Goal: Task Accomplishment & Management: Complete application form

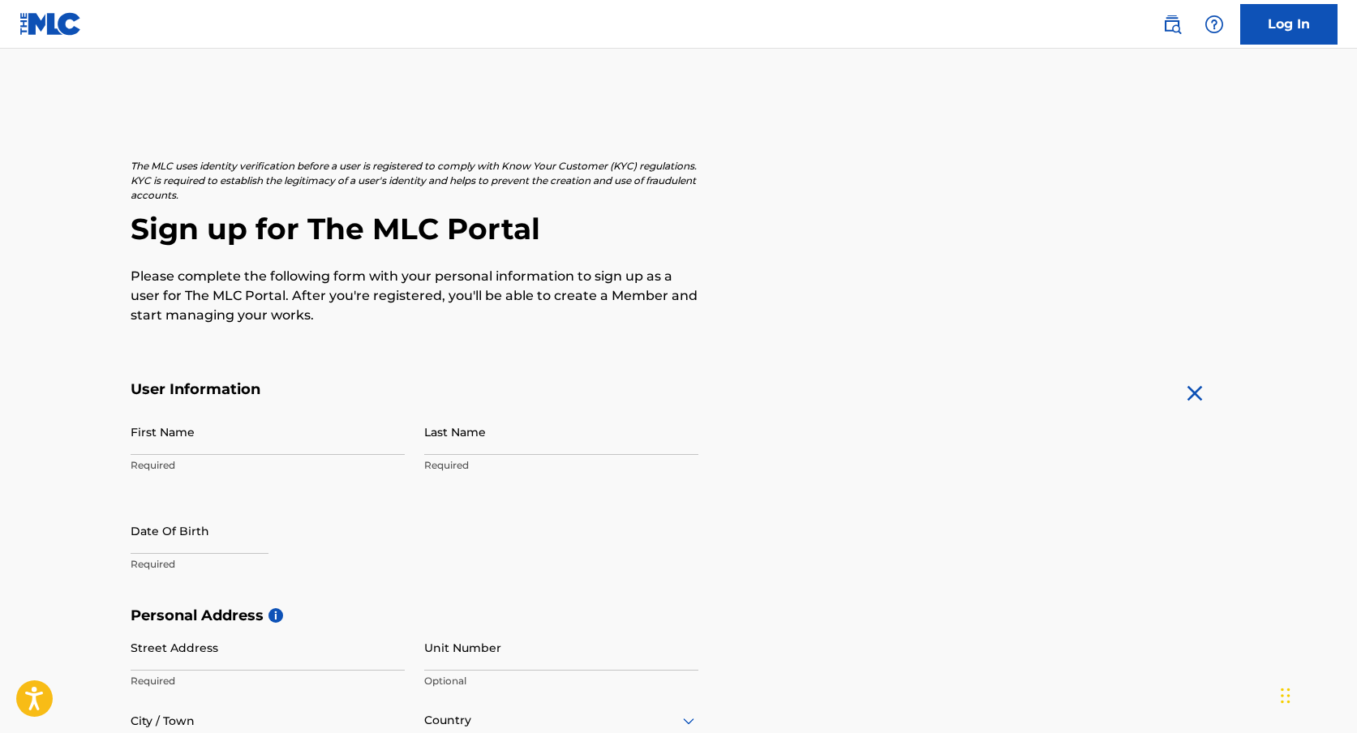
click at [231, 435] on input "First Name" at bounding box center [268, 432] width 274 height 46
type input "[PERSON_NAME]"
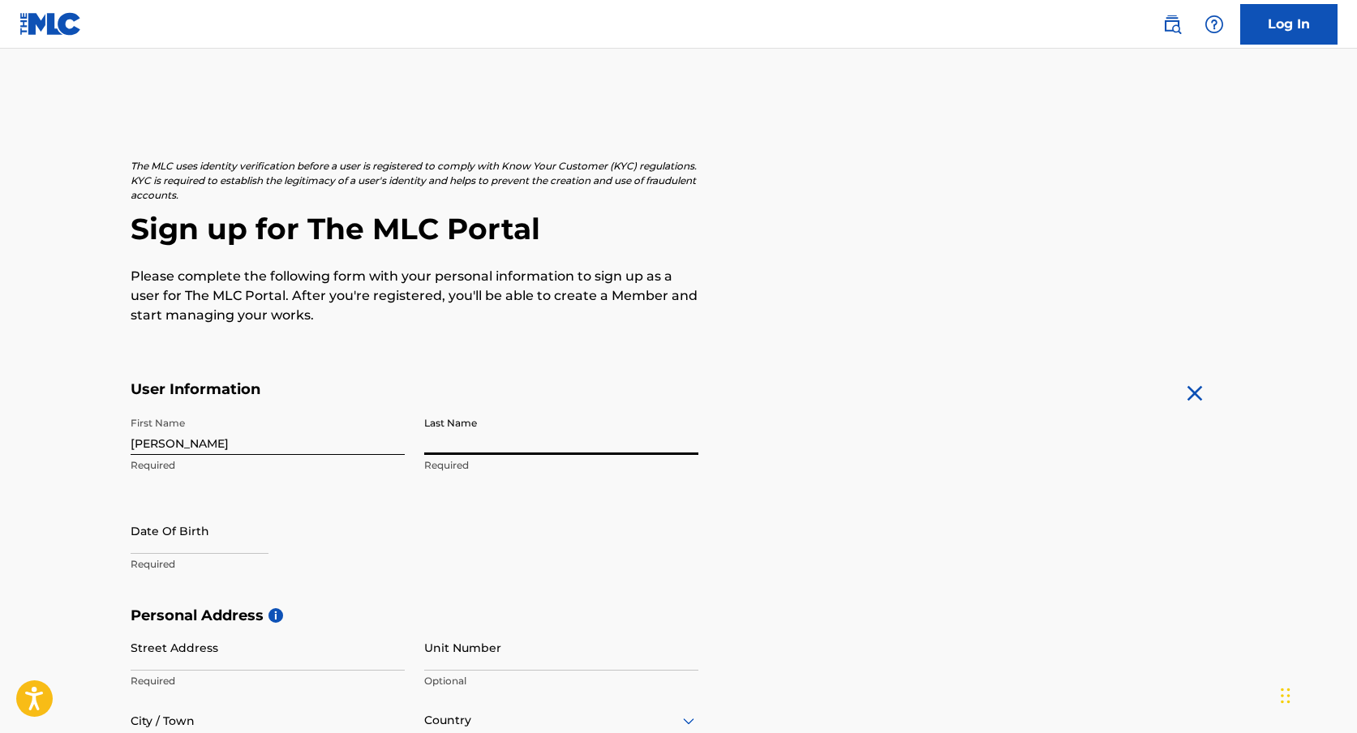
click at [514, 435] on input "Last Name" at bounding box center [561, 432] width 274 height 46
type input "[PERSON_NAME]"
click at [148, 547] on input "text" at bounding box center [200, 531] width 138 height 46
select select "7"
select select "2025"
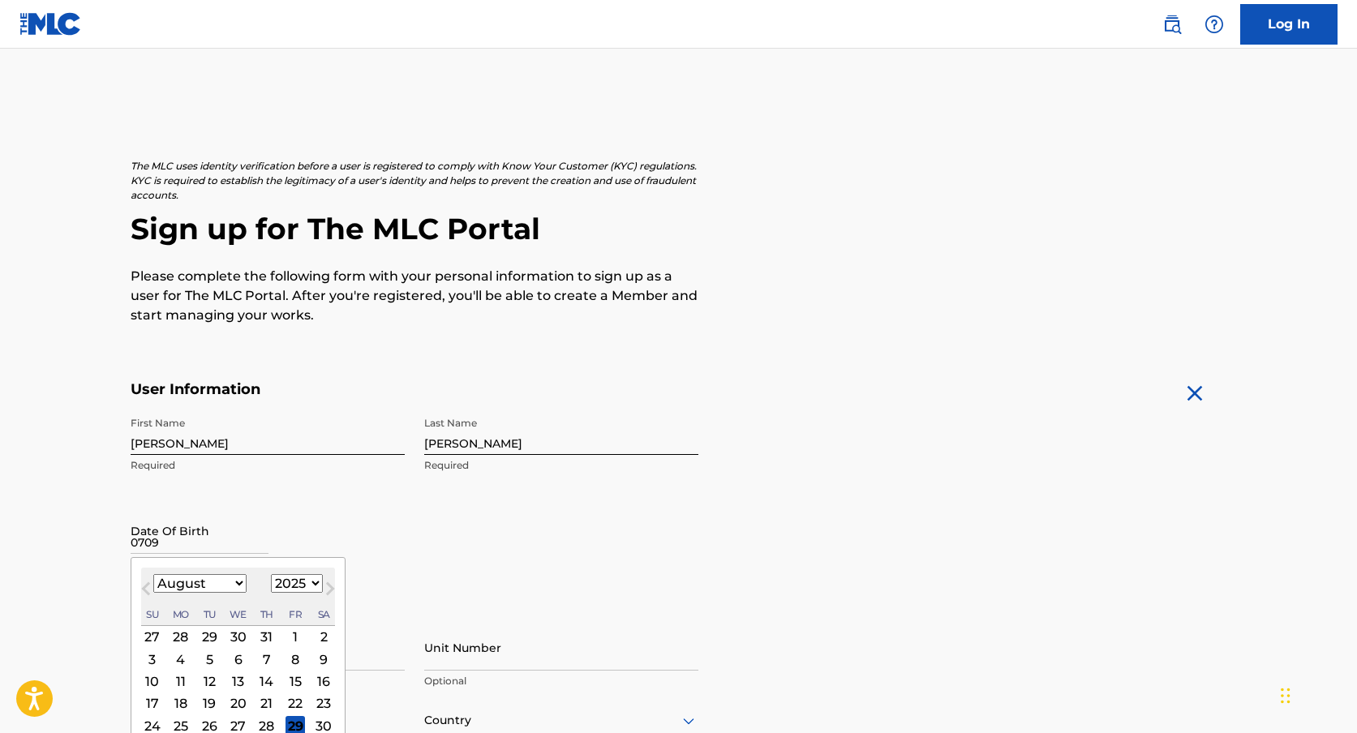
type input "0709"
click at [238, 566] on div "Previous Month Next Month August [DATE] February March April May June July Augu…" at bounding box center [238, 674] width 215 height 235
click at [238, 577] on select "January February March April May June July August September October November De…" at bounding box center [199, 583] width 93 height 19
select select "6"
click at [153, 574] on select "January February March April May June July August September October November De…" at bounding box center [199, 583] width 93 height 19
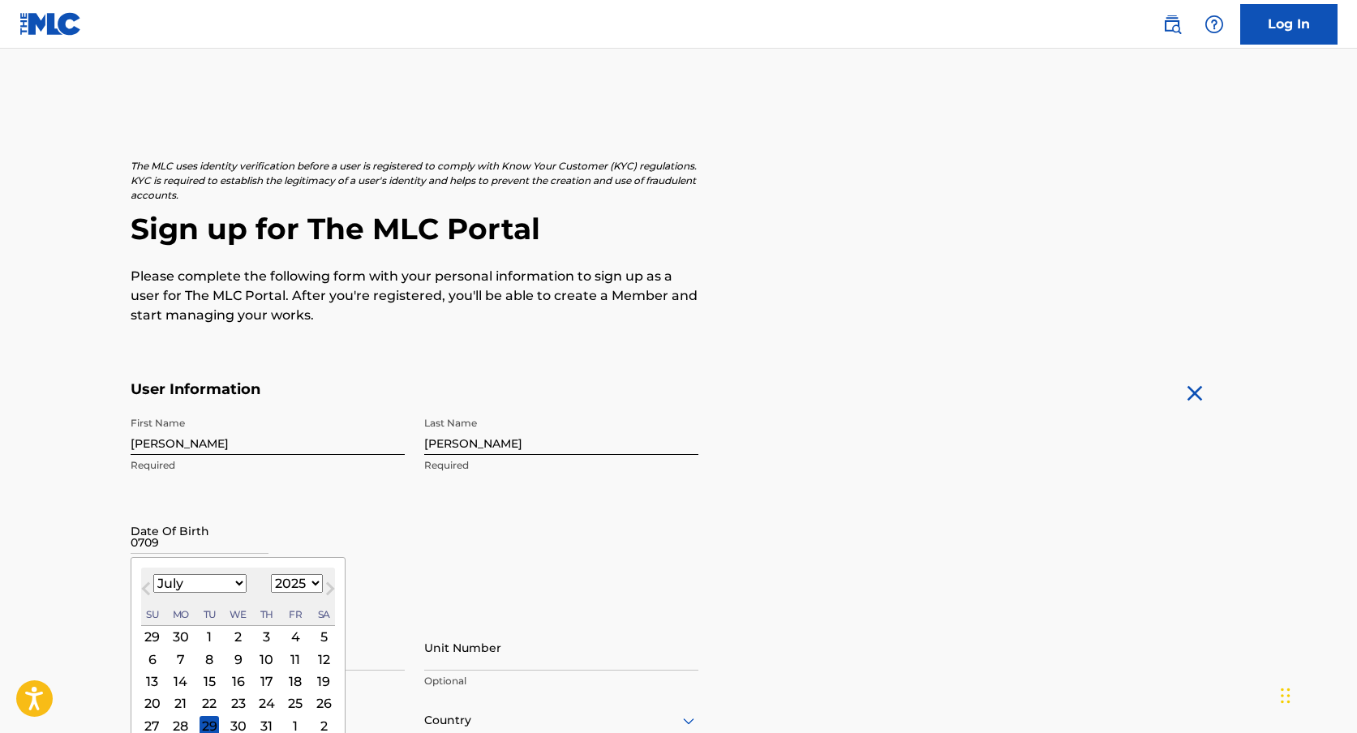
click at [311, 580] on select "1899 1900 1901 1902 1903 1904 1905 1906 1907 1908 1909 1910 1911 1912 1913 1914…" at bounding box center [297, 583] width 52 height 19
select select "1998"
click at [271, 574] on select "1899 1900 1901 1902 1903 1904 1905 1906 1907 1908 1909 1910 1911 1912 1913 1914…" at bounding box center [297, 583] width 52 height 19
click at [269, 657] on div "9" at bounding box center [265, 659] width 19 height 19
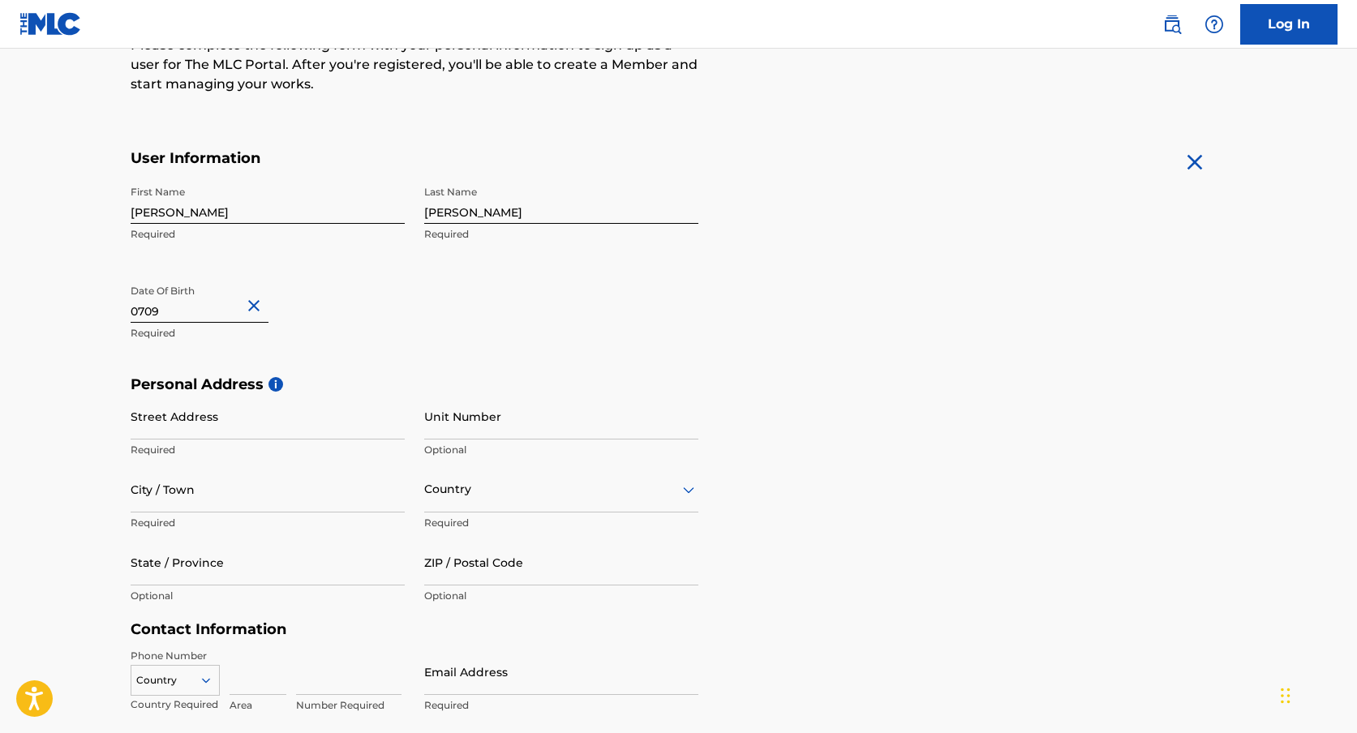
scroll to position [233, 0]
click at [304, 427] on input "Street Address" at bounding box center [268, 415] width 274 height 46
type input "[STREET_ADDRESS]"
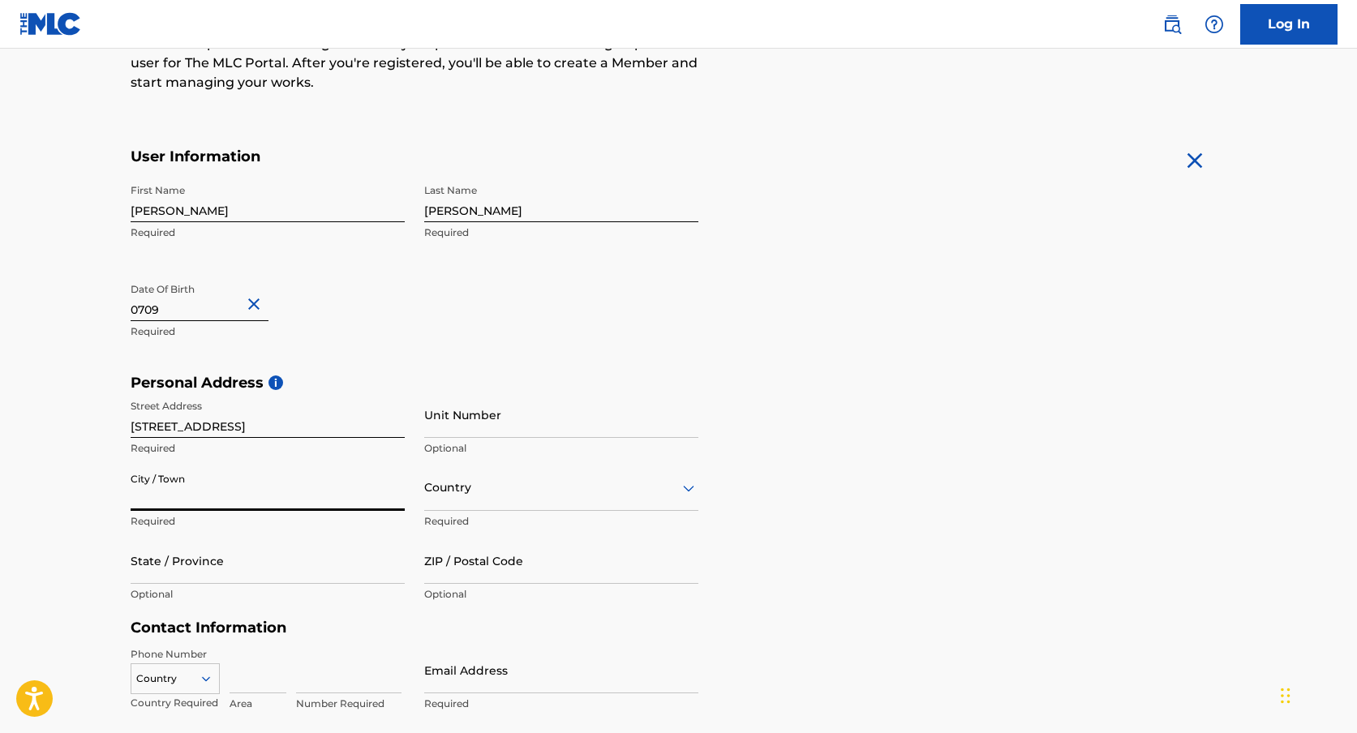
click at [230, 483] on input "City / Town" at bounding box center [268, 488] width 274 height 46
type input "[PERSON_NAME][GEOGRAPHIC_DATA]"
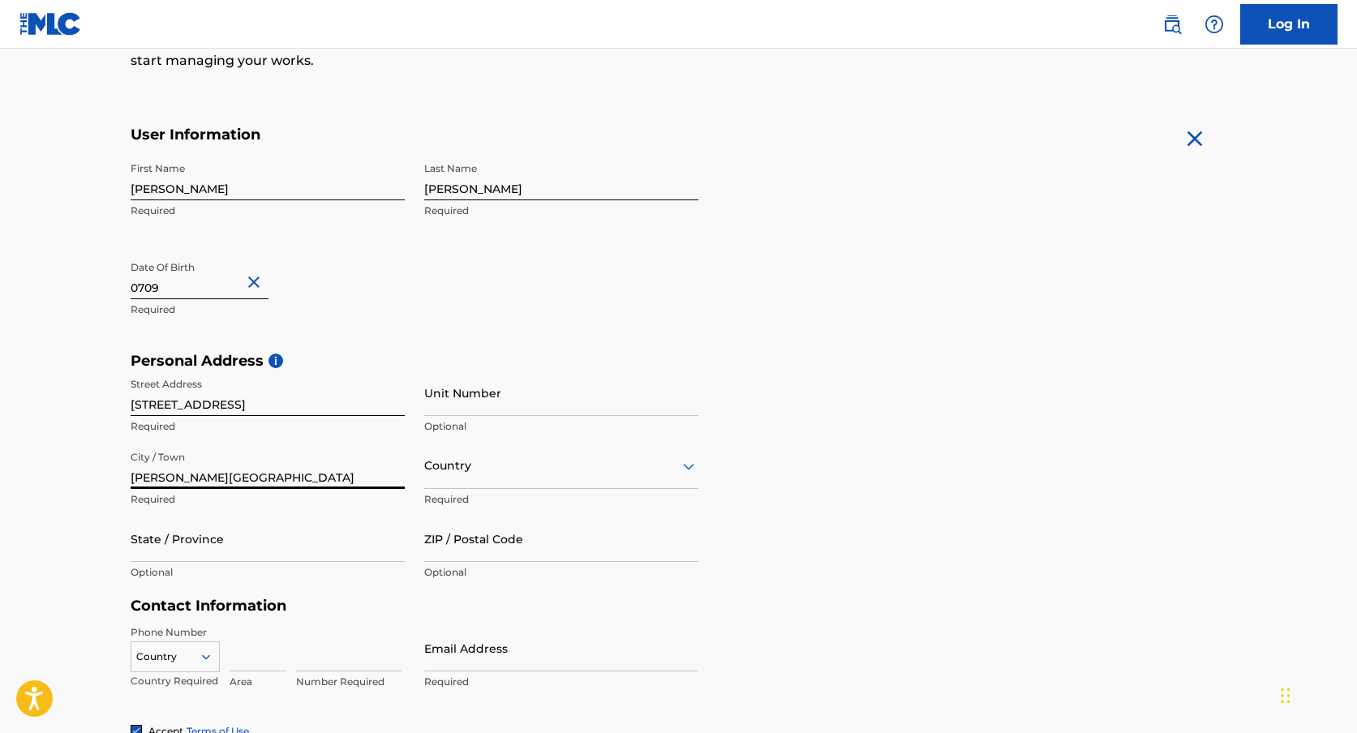
click at [522, 487] on div "Country" at bounding box center [561, 466] width 274 height 46
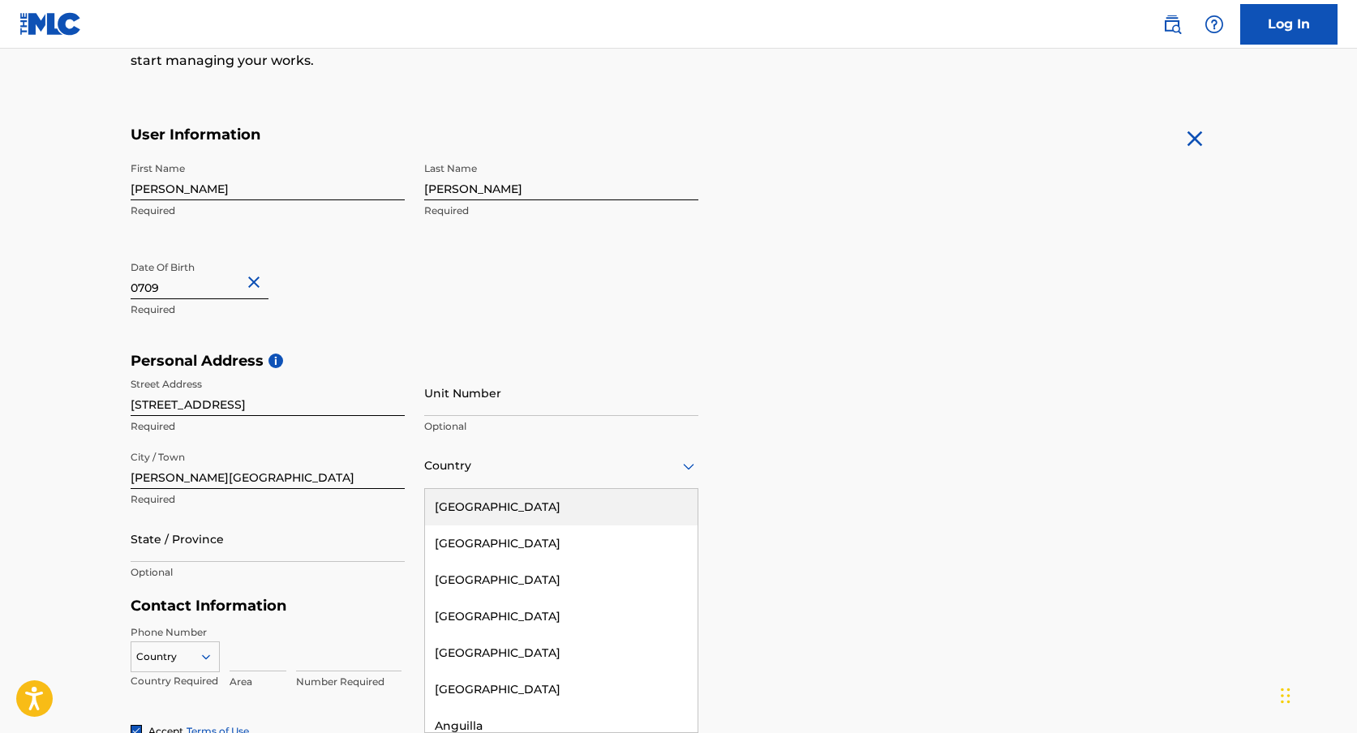
click at [499, 505] on div "[GEOGRAPHIC_DATA]" at bounding box center [561, 507] width 273 height 36
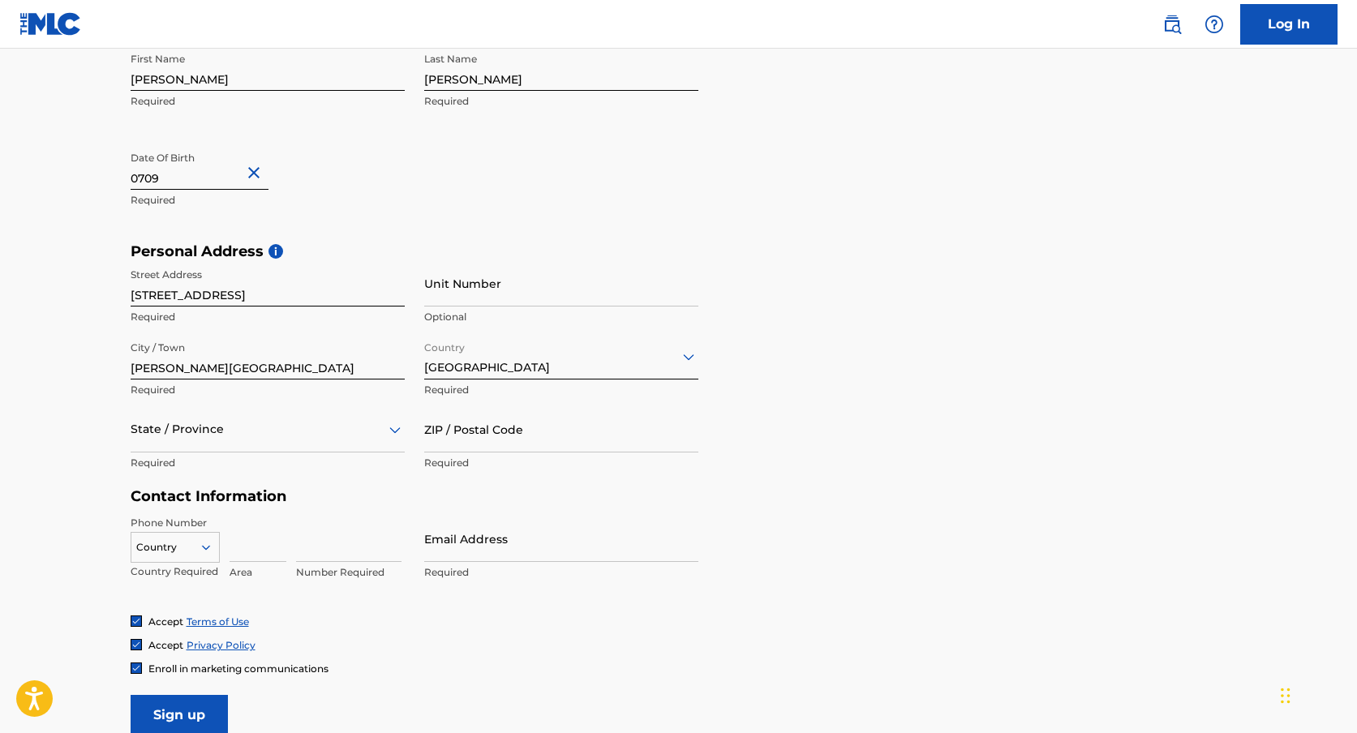
scroll to position [384, 0]
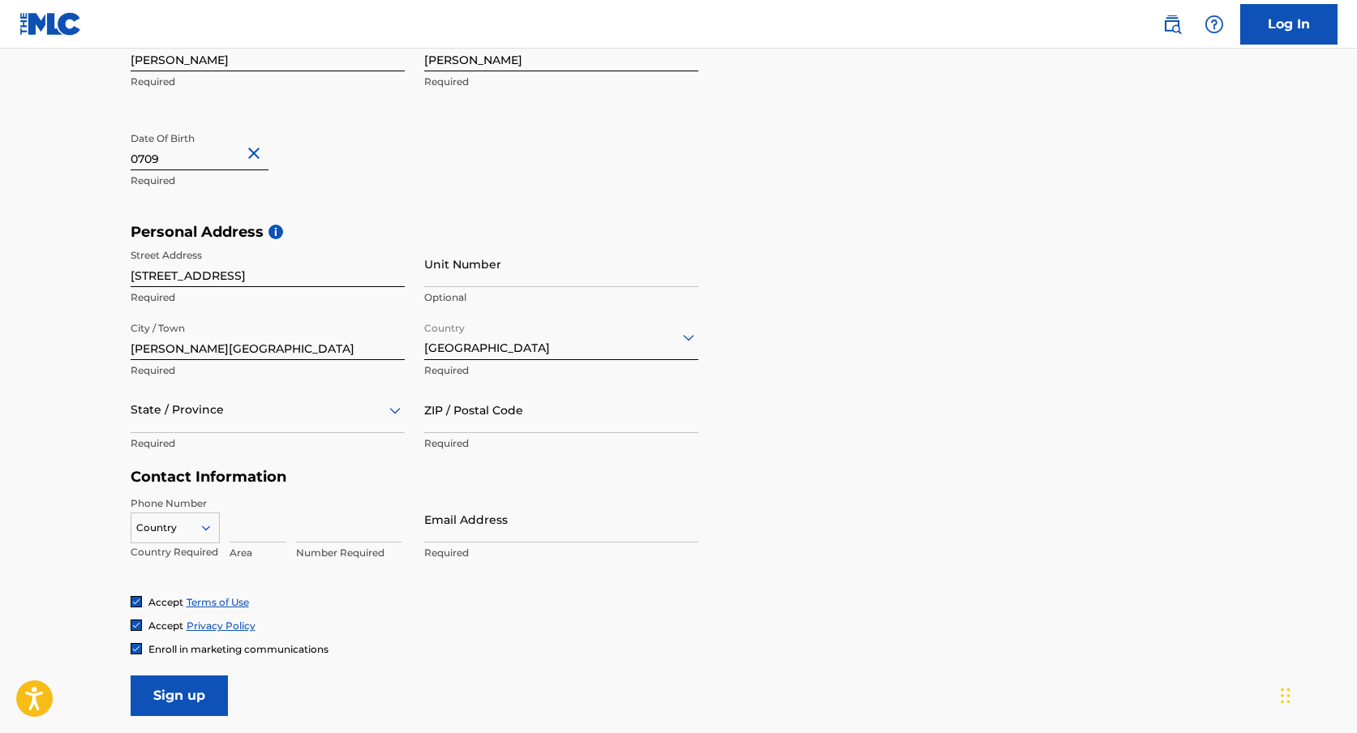
click at [292, 413] on div at bounding box center [268, 410] width 274 height 20
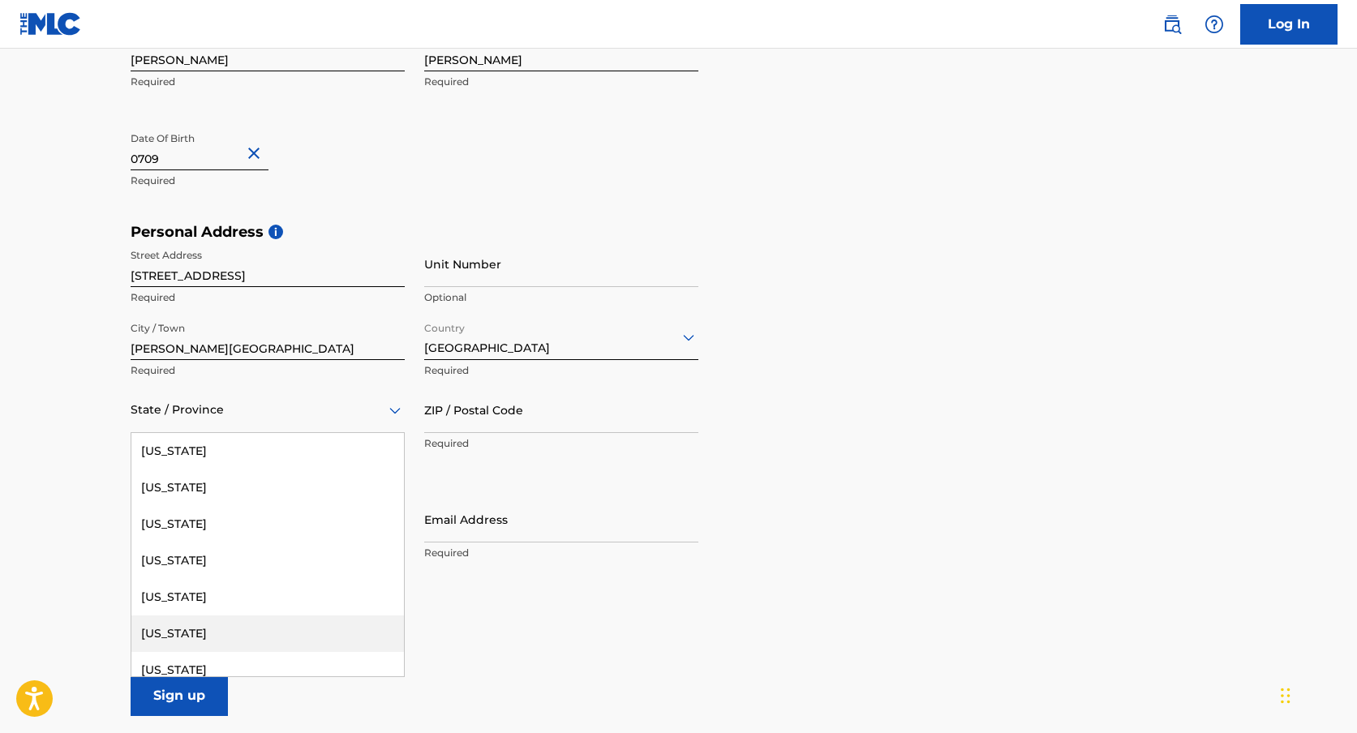
click at [202, 634] on div "[US_STATE]" at bounding box center [267, 634] width 273 height 36
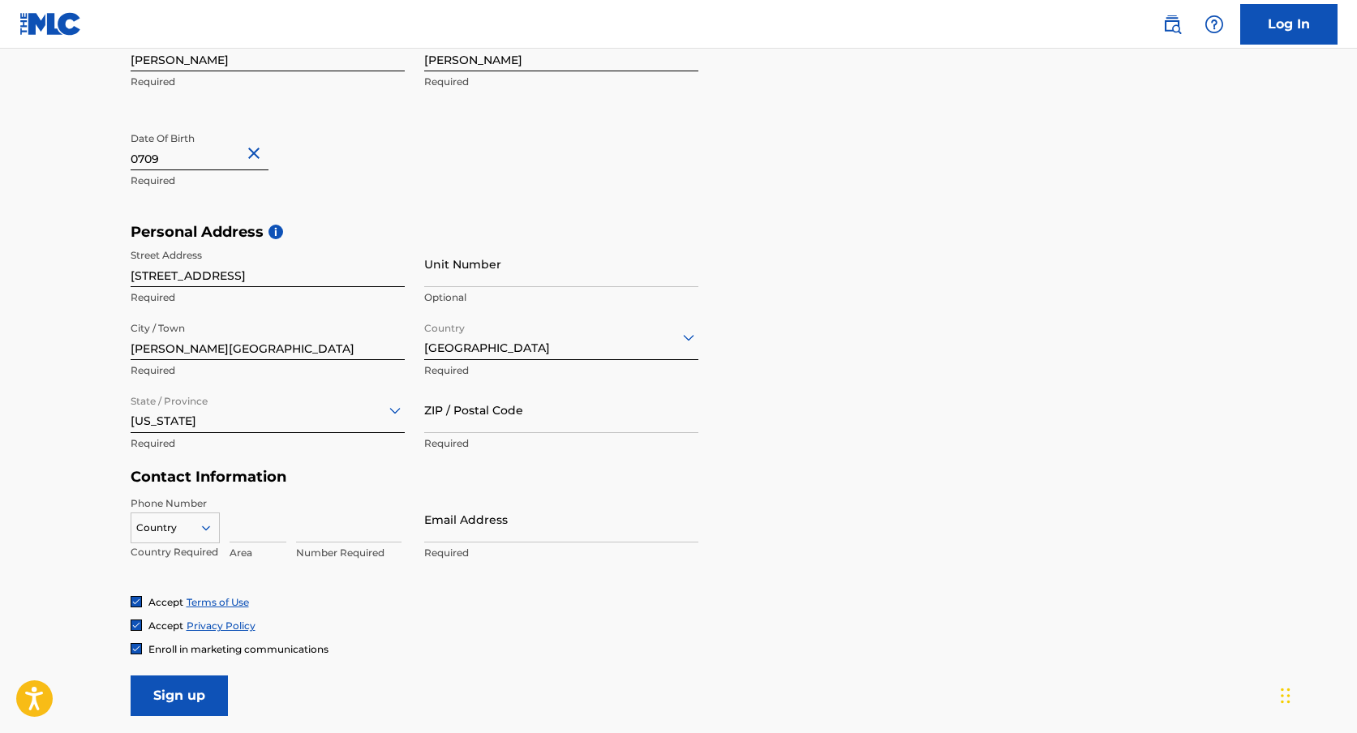
click at [479, 427] on input "ZIP / Postal Code" at bounding box center [561, 410] width 274 height 46
type input "92555"
click at [279, 526] on input at bounding box center [258, 519] width 57 height 46
type input "951"
click at [375, 521] on input at bounding box center [348, 519] width 105 height 46
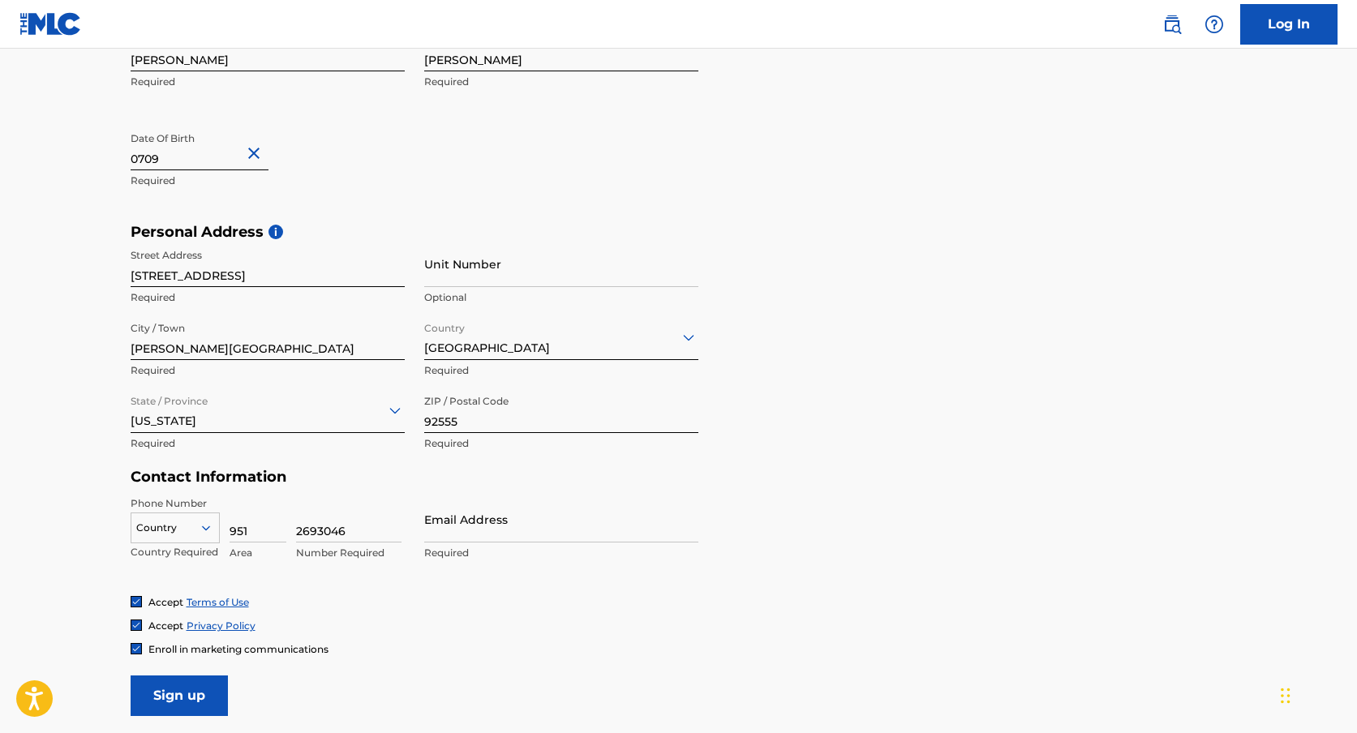
type input "2693046"
click at [466, 522] on input "Email Address" at bounding box center [561, 519] width 274 height 46
type input "[EMAIL_ADDRESS][DOMAIN_NAME]"
click at [194, 543] on div "Country Country Required" at bounding box center [175, 532] width 89 height 73
click at [191, 526] on div "Country" at bounding box center [175, 525] width 89 height 24
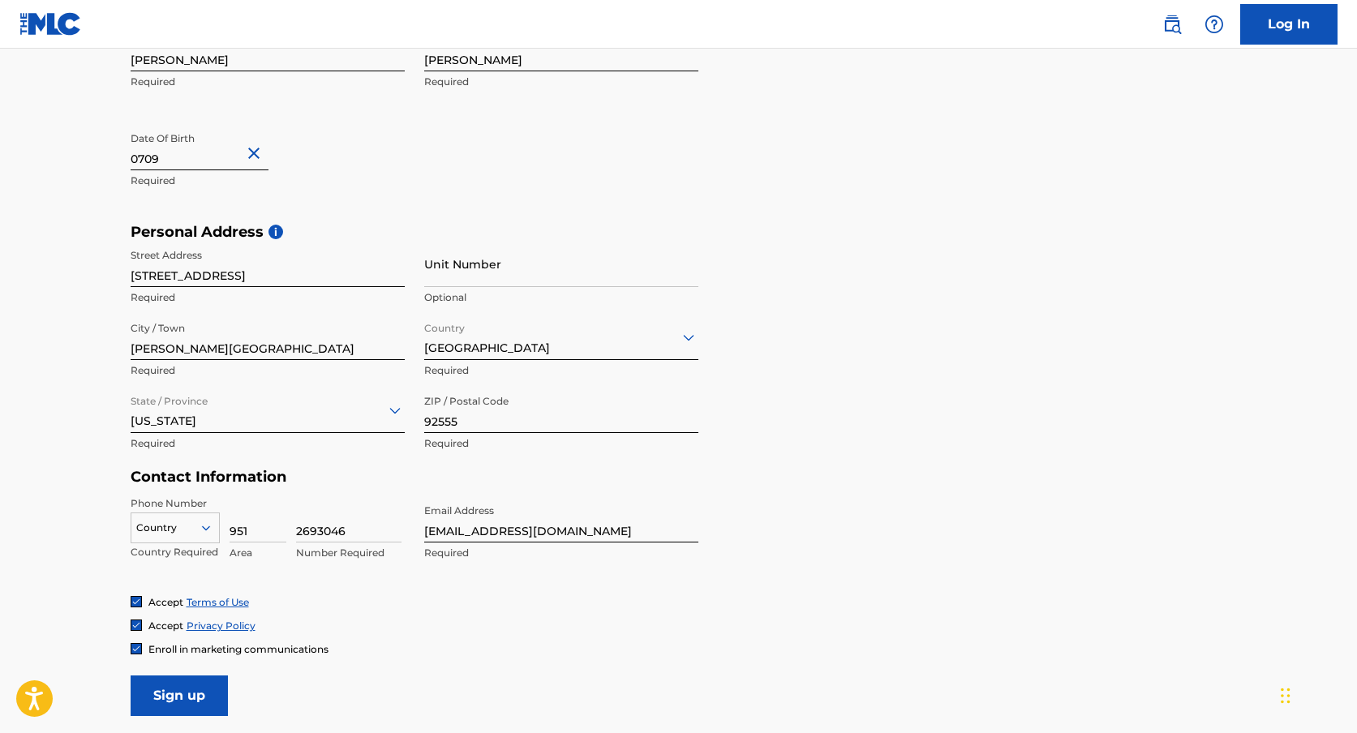
scroll to position [431, 0]
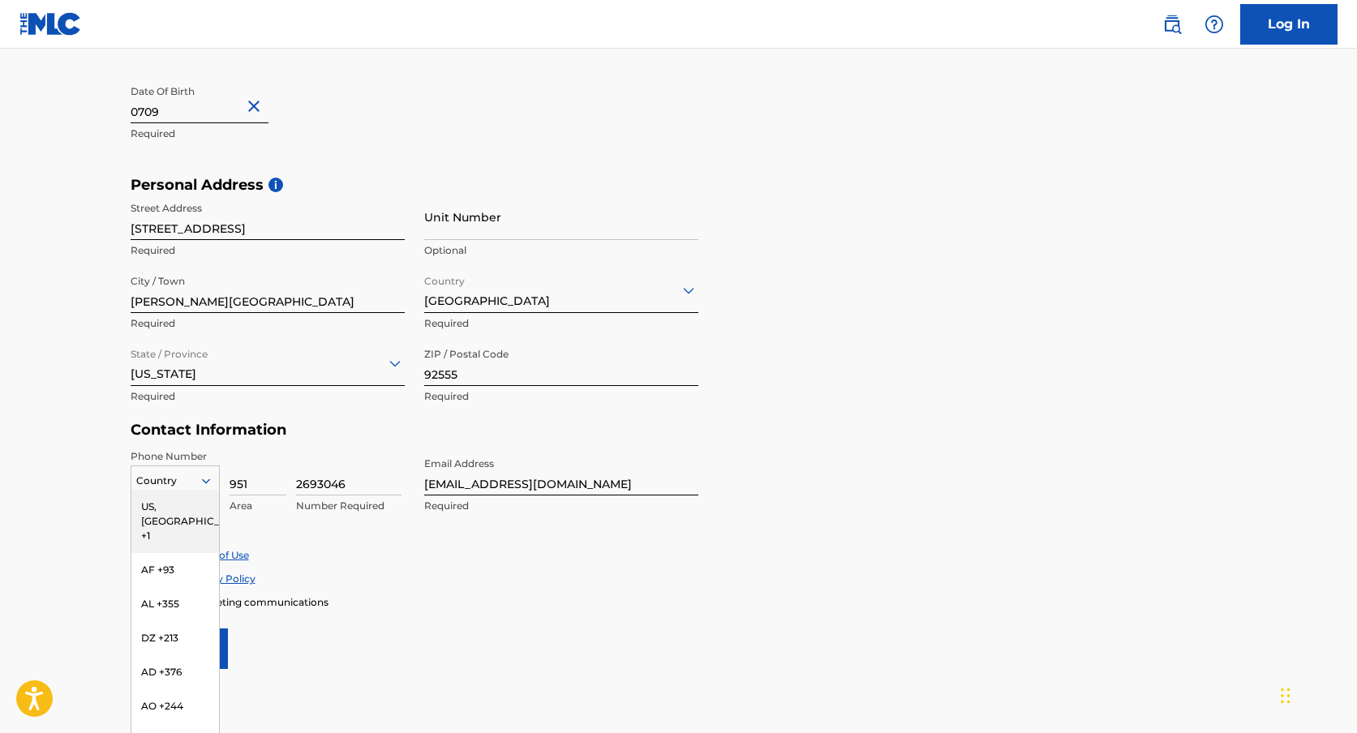
click at [187, 510] on div "US, [GEOGRAPHIC_DATA] +1" at bounding box center [175, 521] width 88 height 63
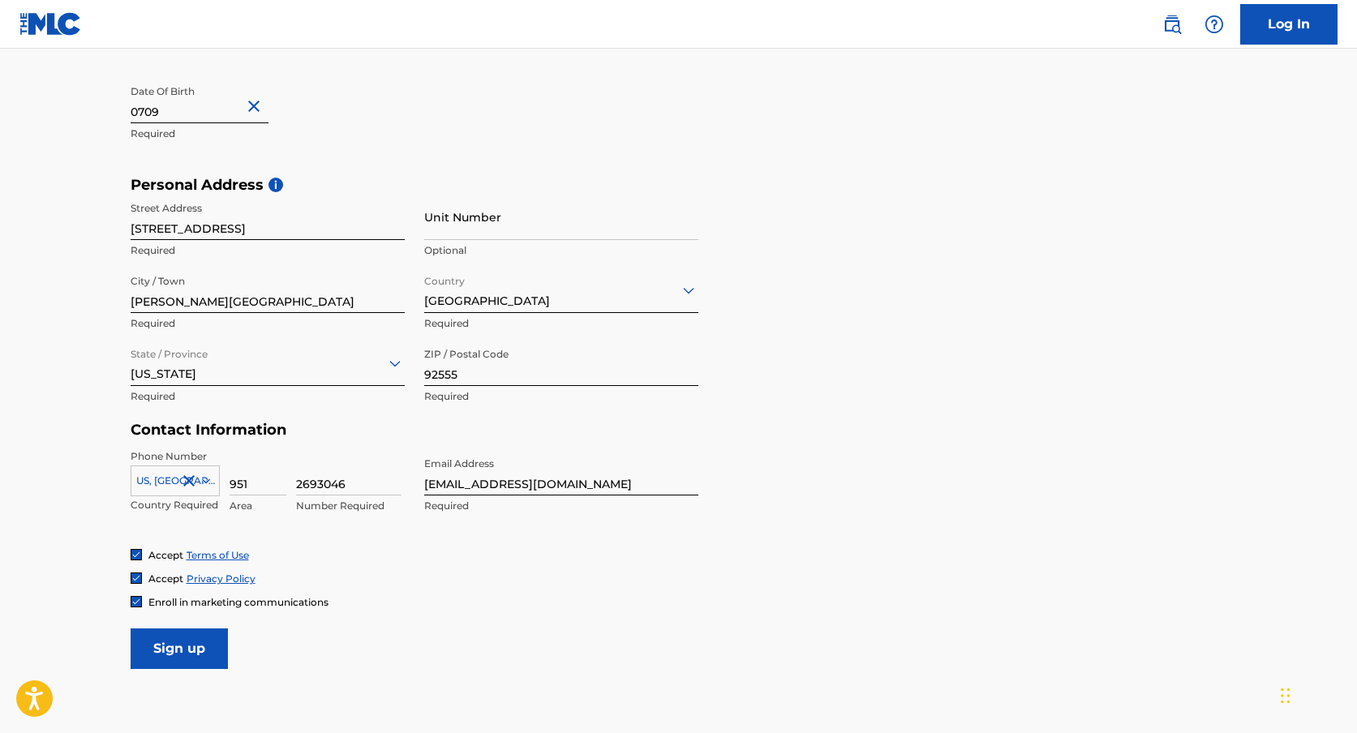
scroll to position [535, 0]
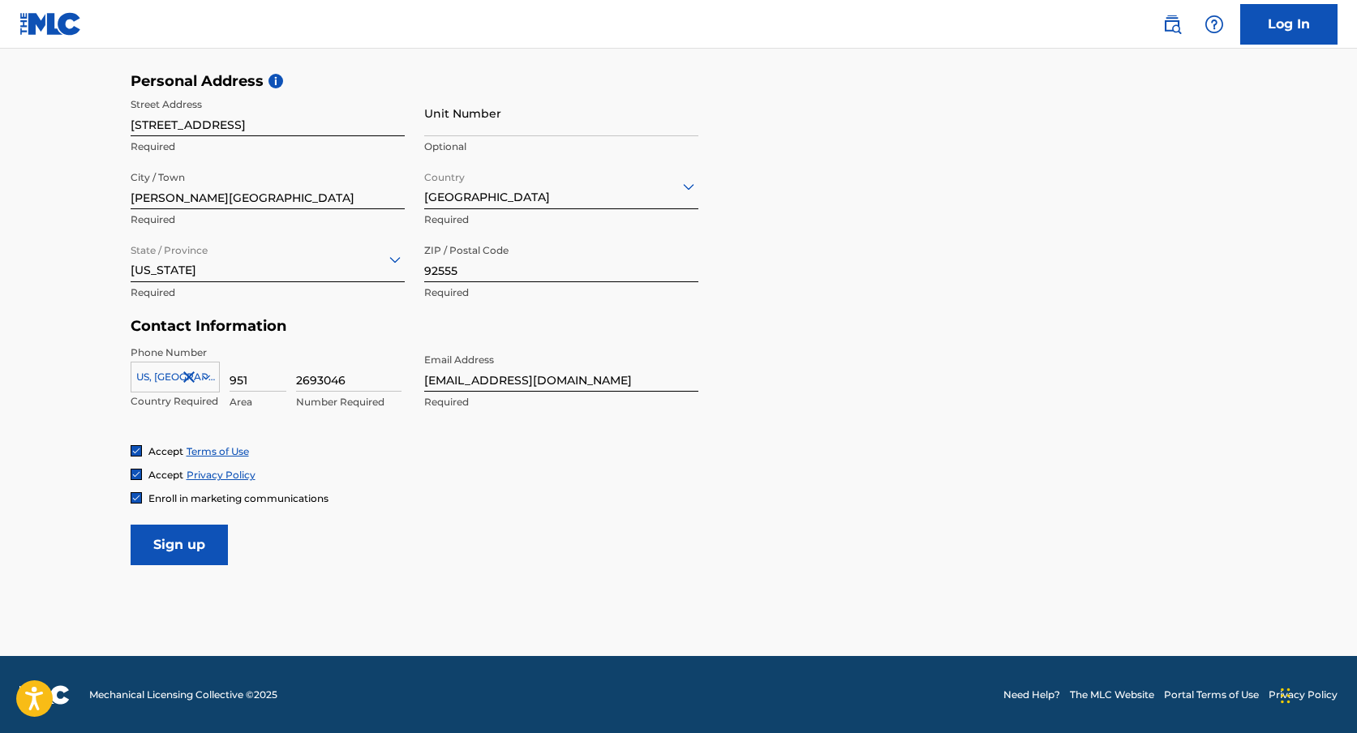
click at [191, 549] on input "Sign up" at bounding box center [179, 545] width 97 height 41
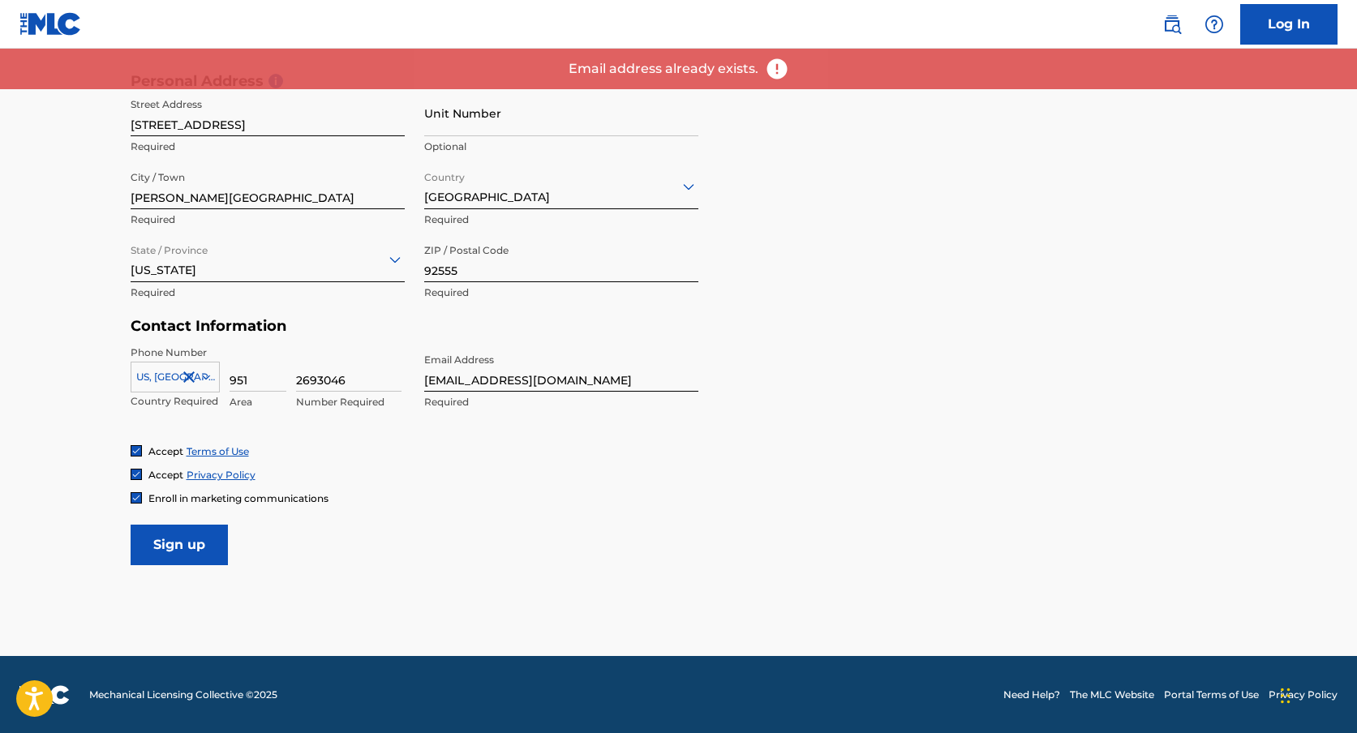
click at [1273, 19] on link "Log In" at bounding box center [1288, 24] width 97 height 41
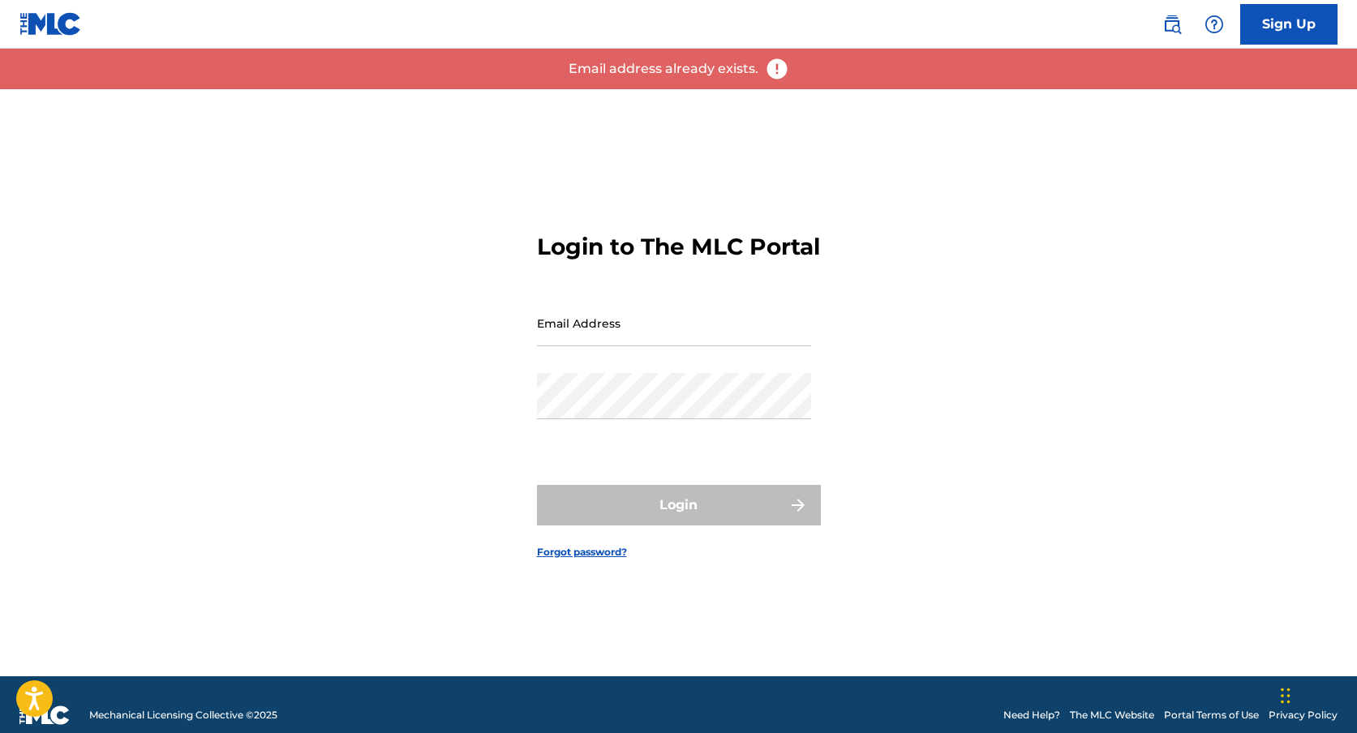
click at [638, 346] on input "Email Address" at bounding box center [674, 323] width 274 height 46
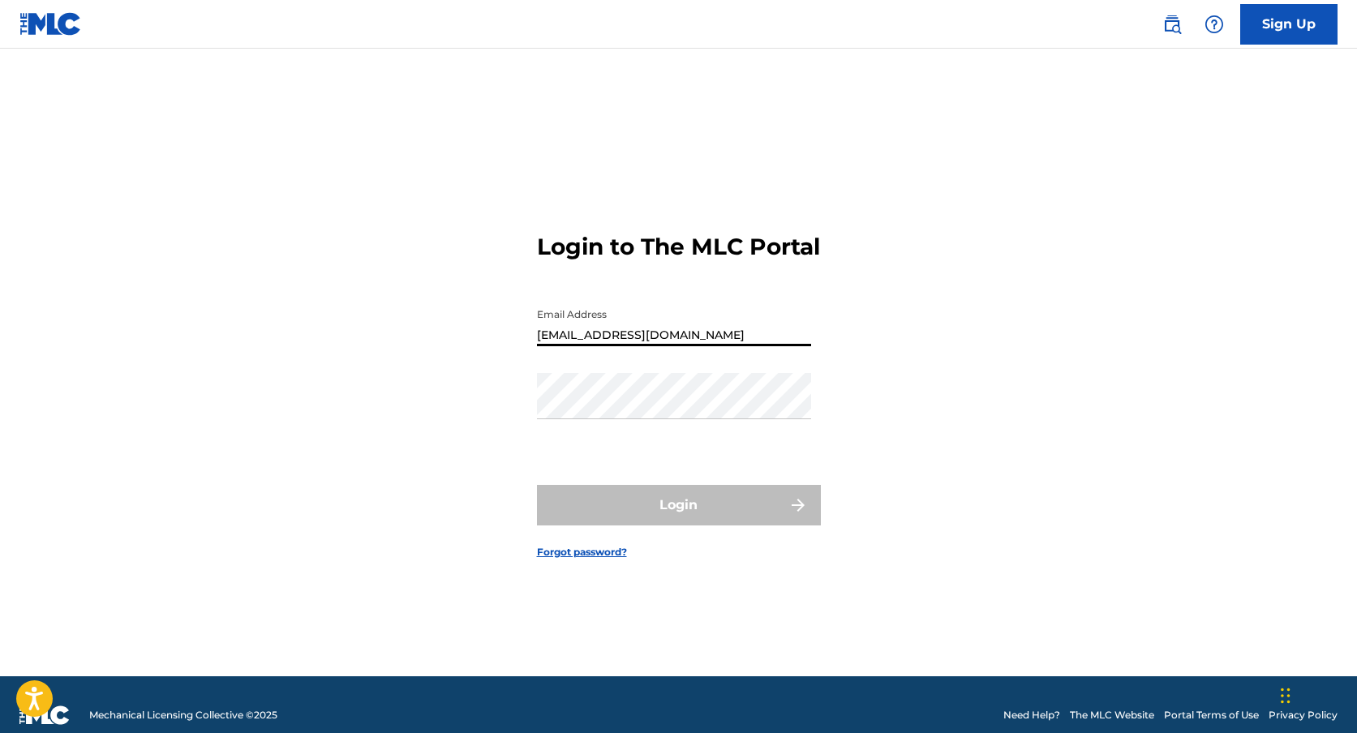
type input "[EMAIL_ADDRESS][DOMAIN_NAME]"
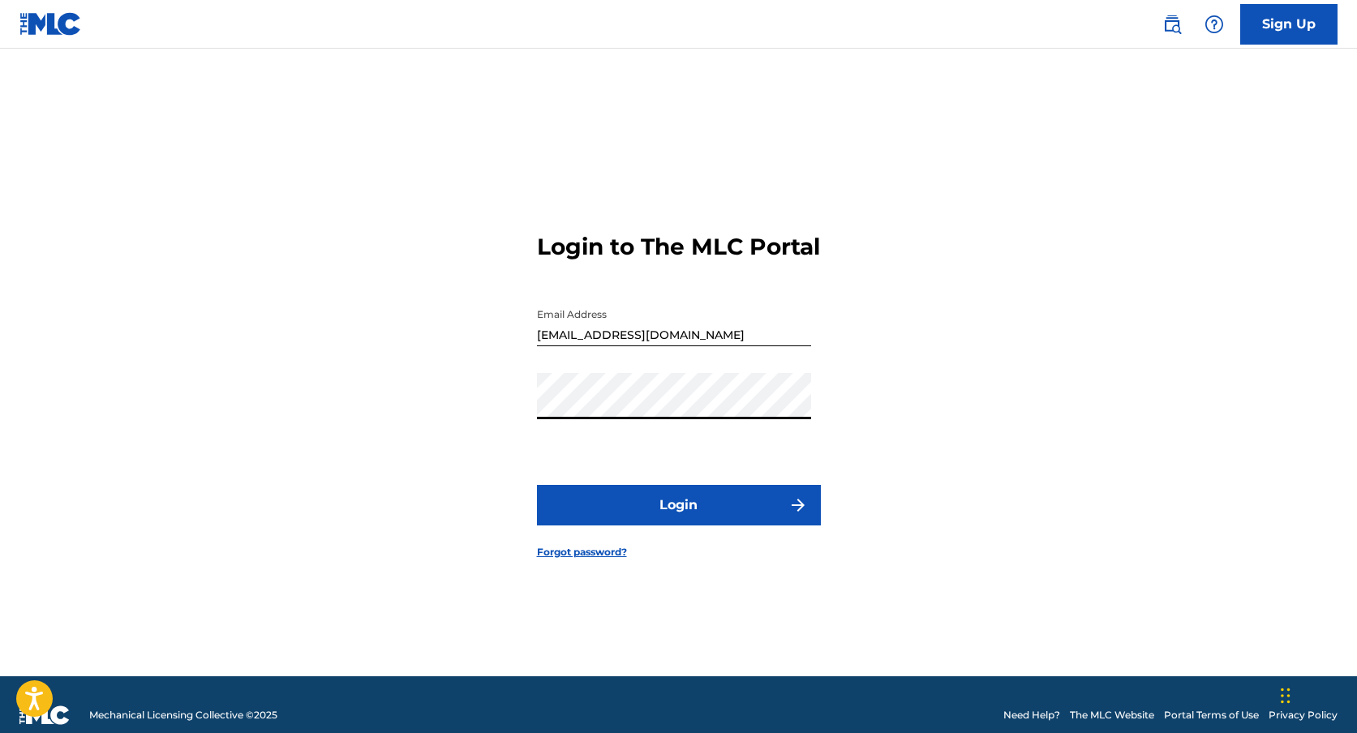
click at [537, 485] on button "Login" at bounding box center [679, 505] width 284 height 41
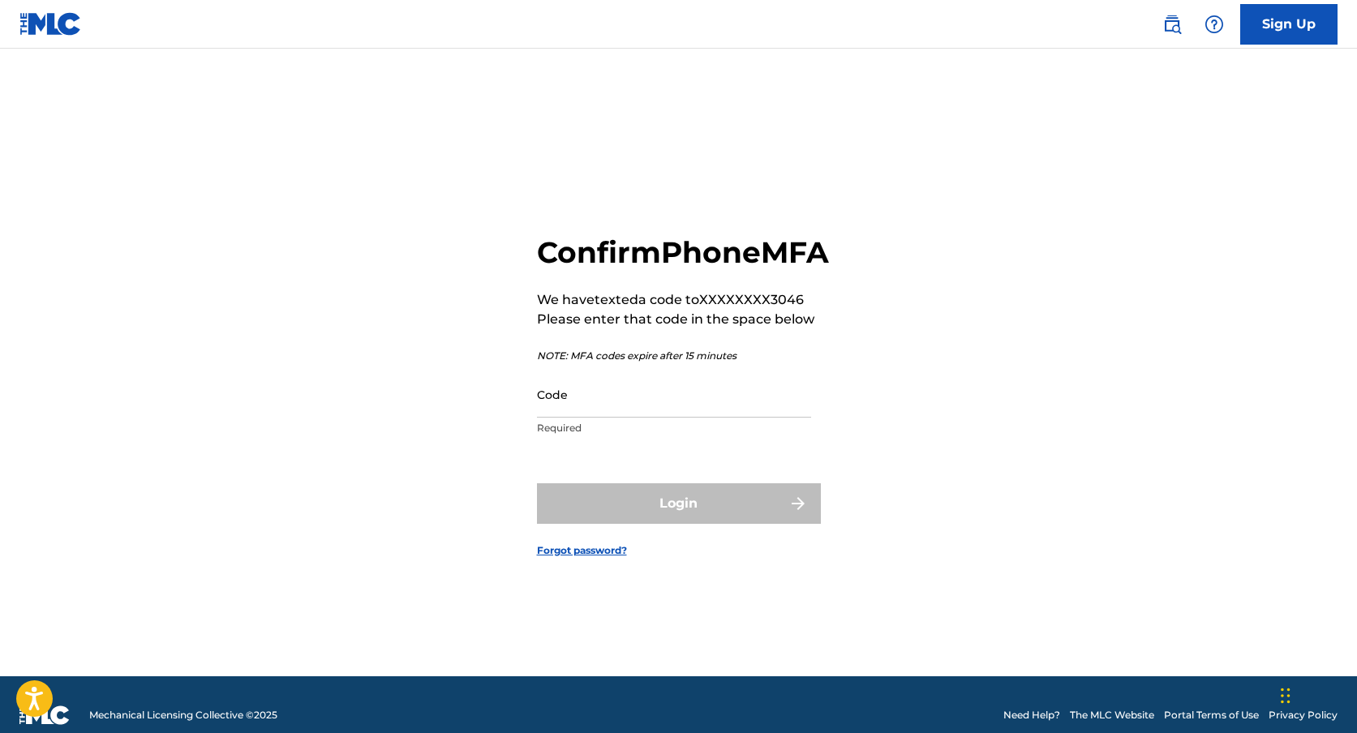
click at [649, 418] on input "Code" at bounding box center [674, 394] width 274 height 46
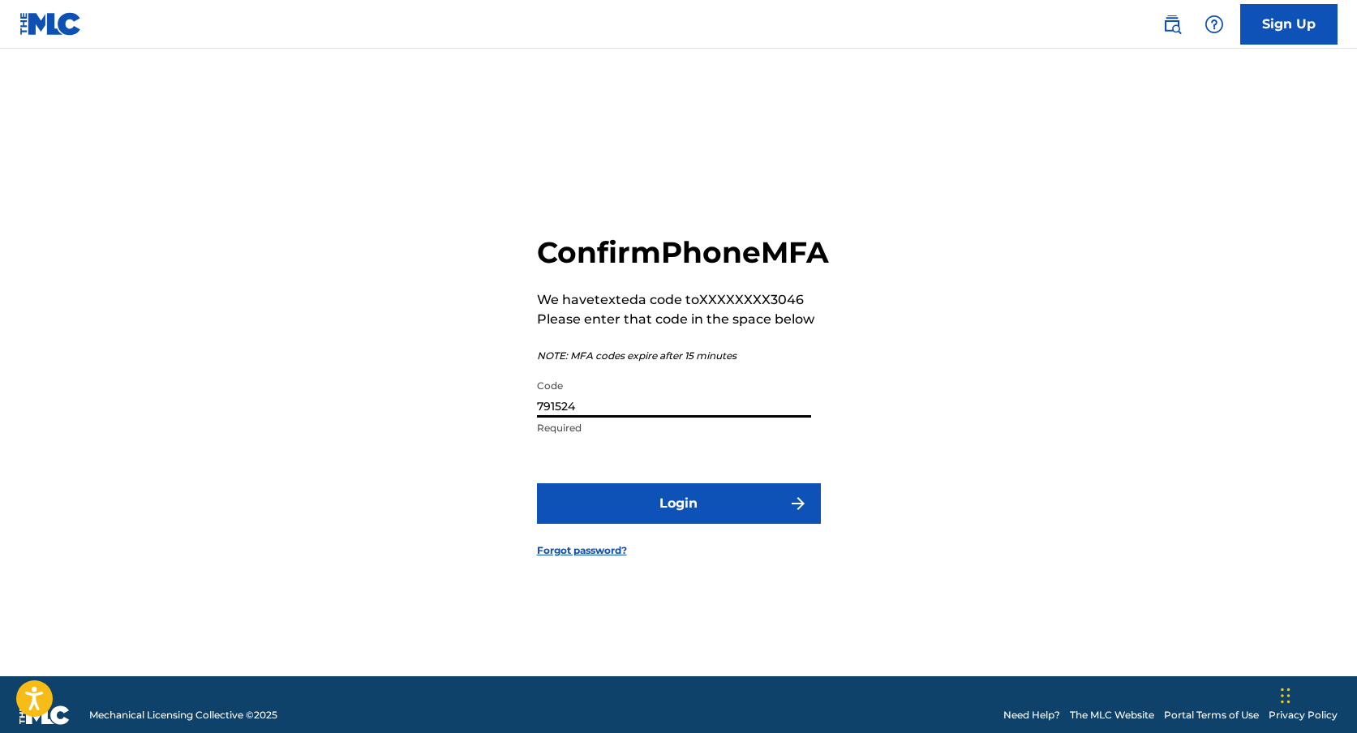
type input "791524"
click at [741, 517] on button "Login" at bounding box center [679, 503] width 284 height 41
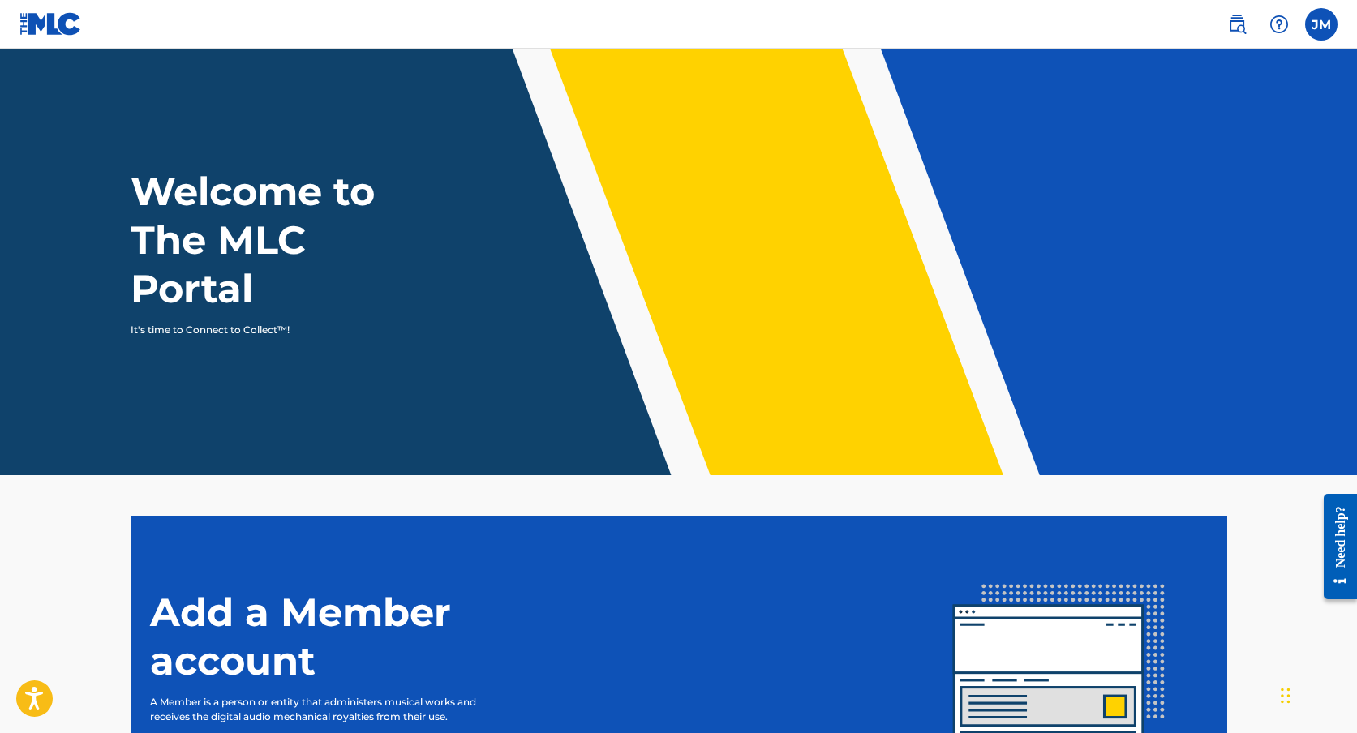
scroll to position [196, 0]
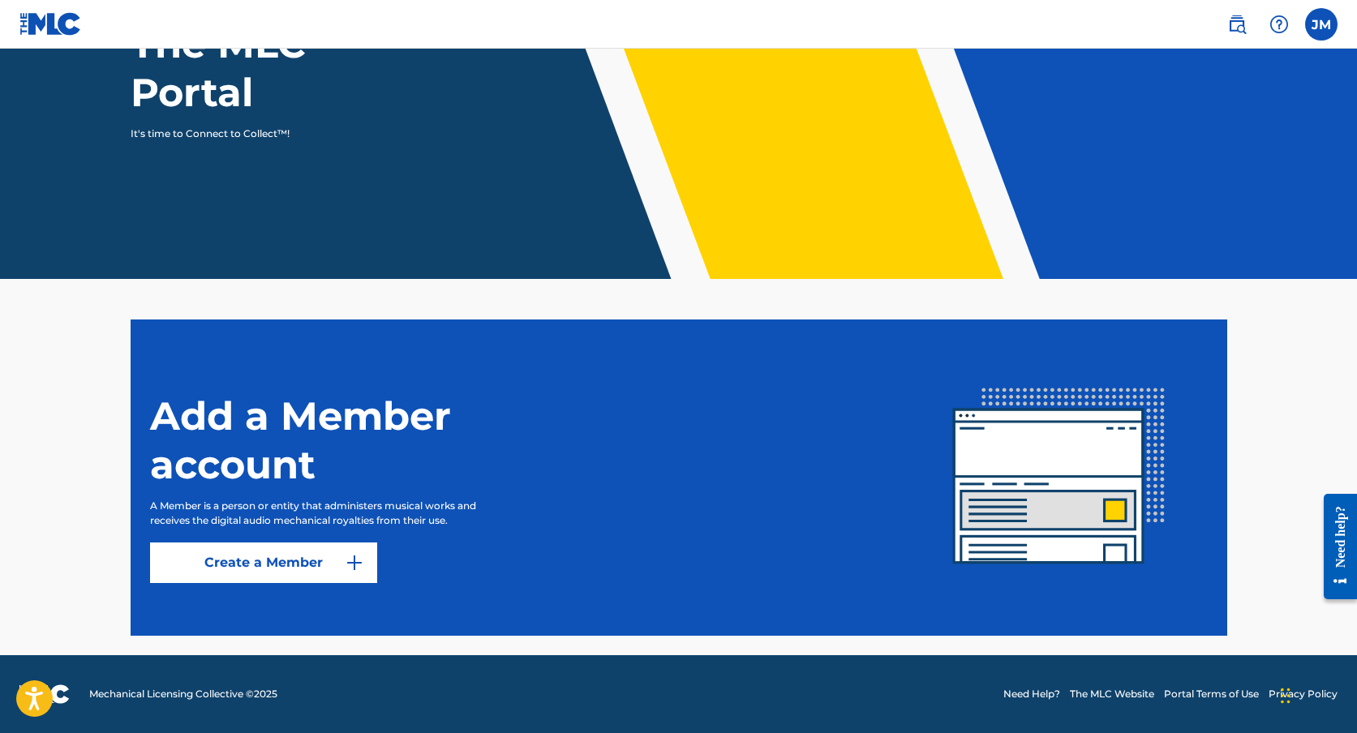
click at [335, 565] on link "Create a Member" at bounding box center [263, 563] width 227 height 41
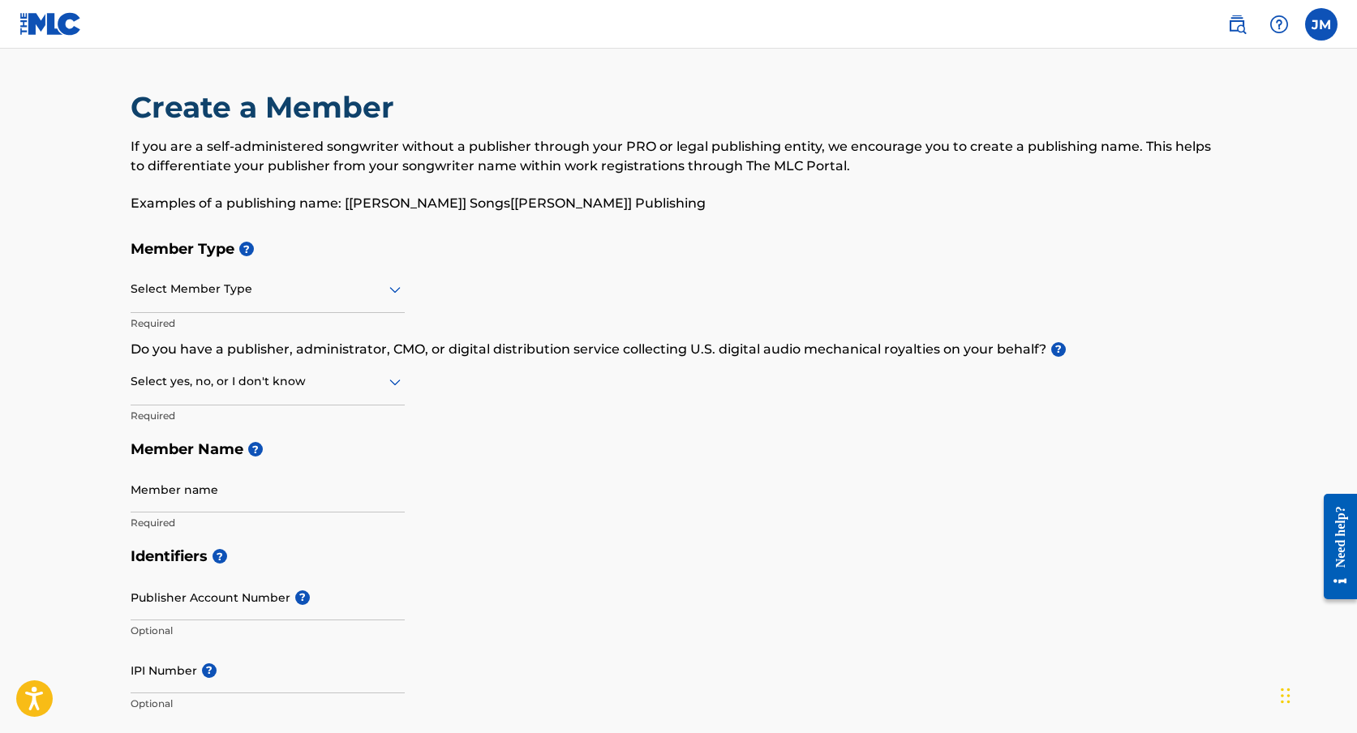
click at [290, 303] on div "Select Member Type" at bounding box center [268, 290] width 274 height 46
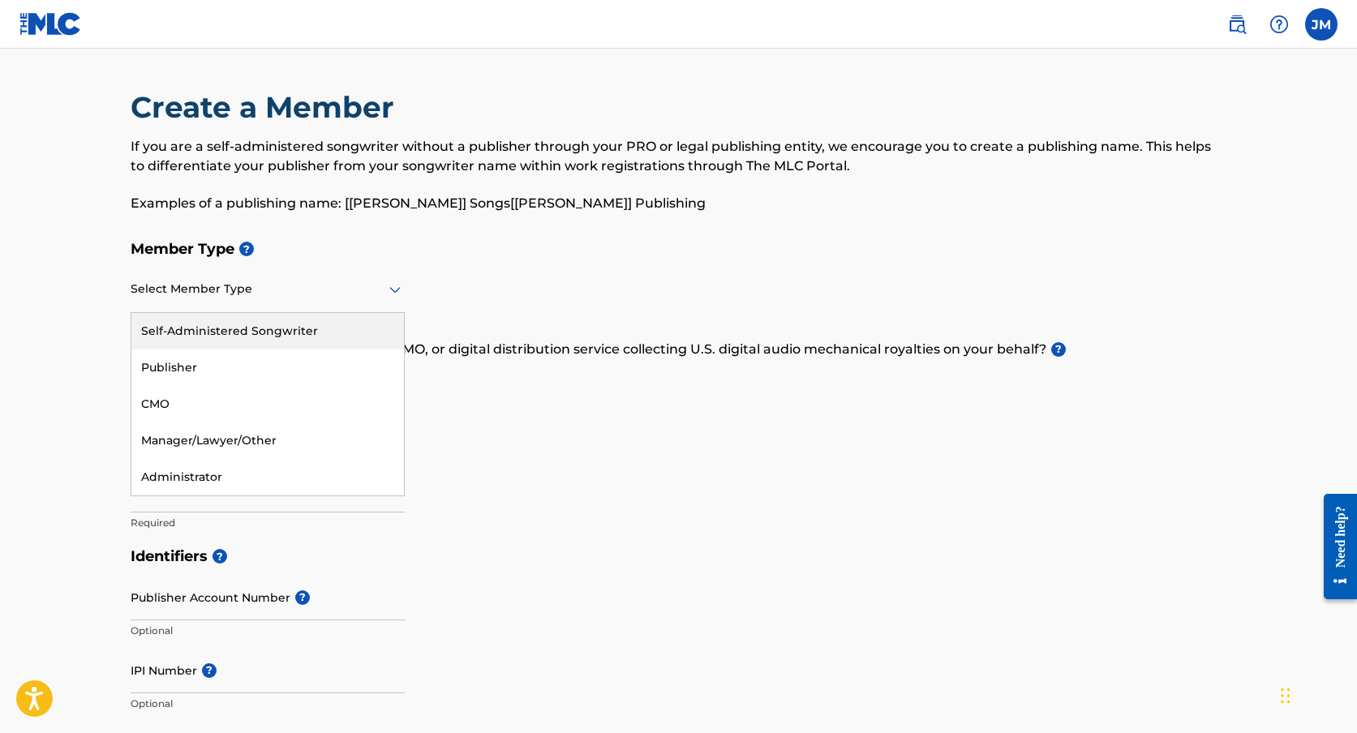
click at [333, 332] on div "Self-Administered Songwriter" at bounding box center [267, 331] width 273 height 36
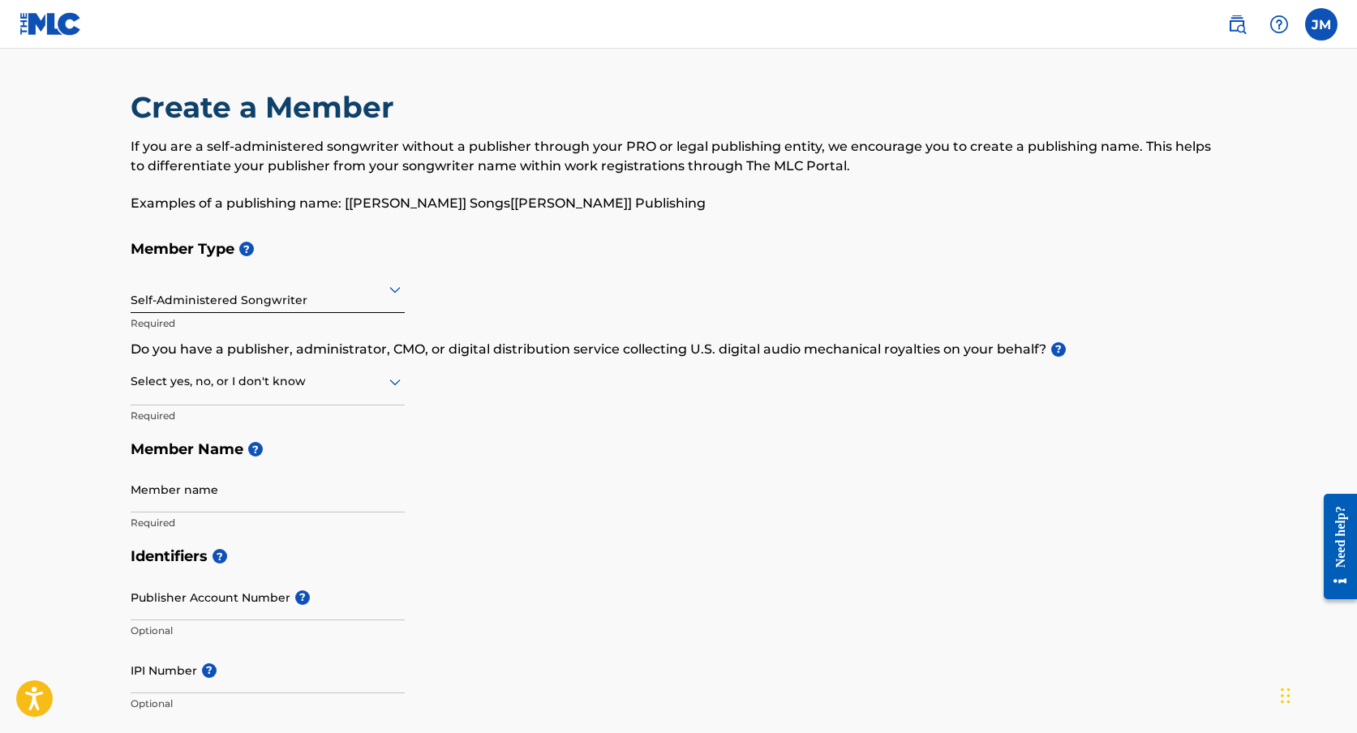
click at [455, 259] on h5 "Member Type ?" at bounding box center [679, 249] width 1097 height 35
drag, startPoint x: 400, startPoint y: 213, endPoint x: 502, endPoint y: 213, distance: 102.2
click at [500, 213] on p "Examples of a publishing name: [[PERSON_NAME]] Songs[[PERSON_NAME]] Publishing" at bounding box center [679, 203] width 1097 height 19
click at [502, 213] on p "Examples of a publishing name: [[PERSON_NAME]] Songs[[PERSON_NAME]] Publishing" at bounding box center [679, 203] width 1097 height 19
drag, startPoint x: 577, startPoint y: 204, endPoint x: 680, endPoint y: 206, distance: 103.0
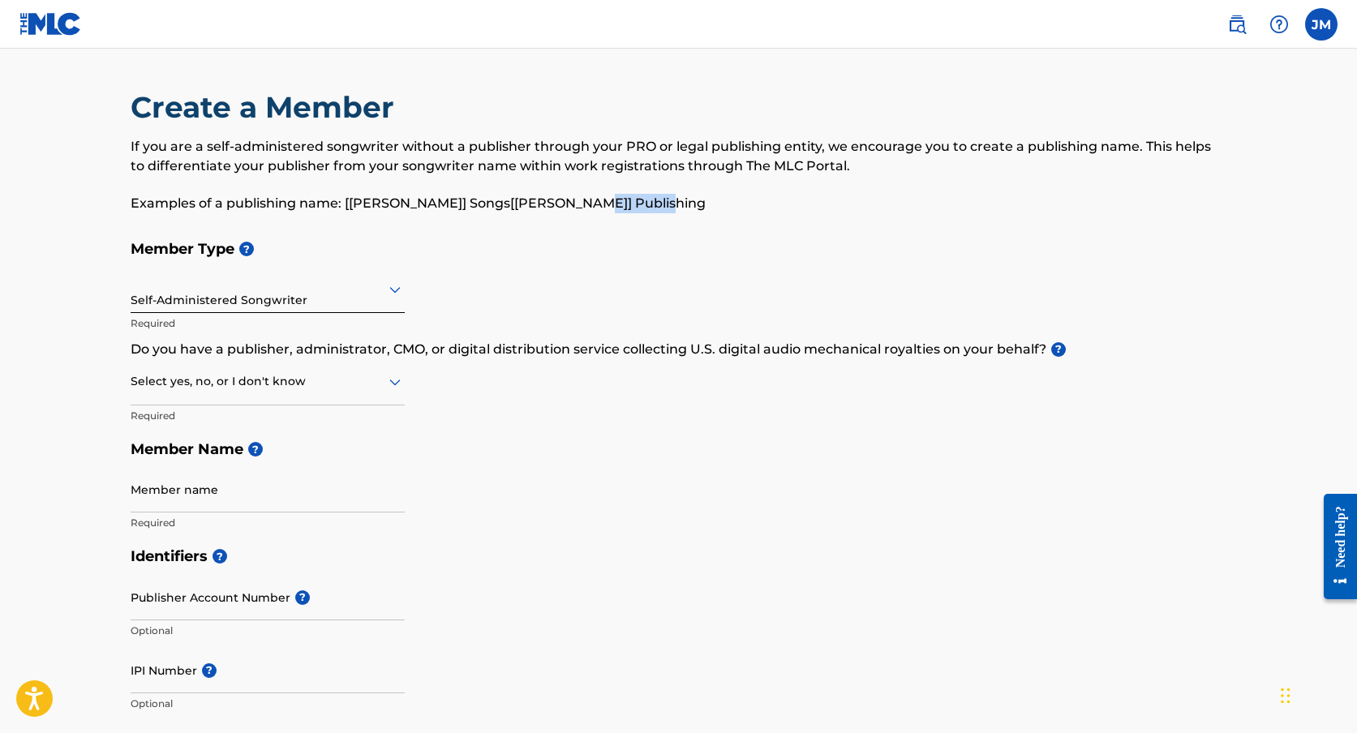
click at [665, 204] on p "Examples of a publishing name: [[PERSON_NAME]] Songs[[PERSON_NAME]] Publishing" at bounding box center [679, 203] width 1097 height 19
click at [680, 206] on p "Examples of a publishing name: [[PERSON_NAME]] Songs[[PERSON_NAME]] Publishing" at bounding box center [679, 203] width 1097 height 19
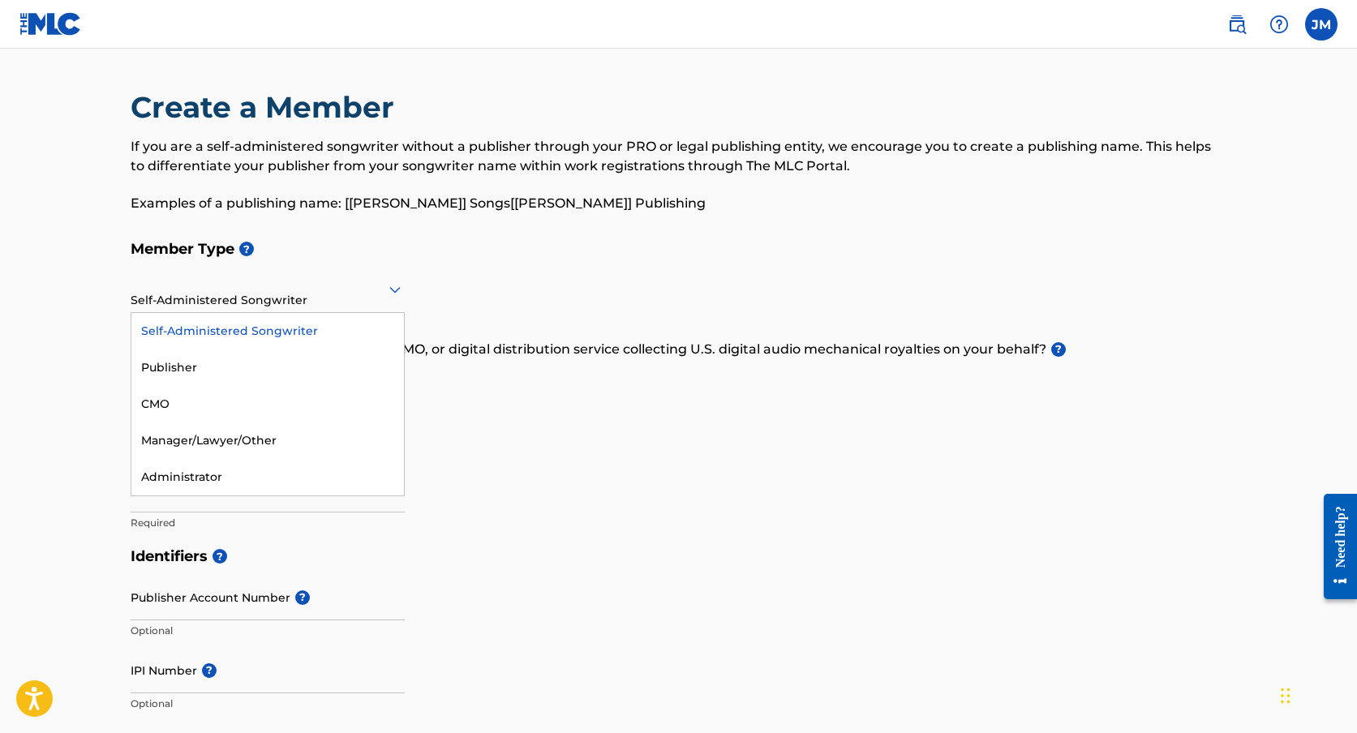
click at [372, 279] on div at bounding box center [268, 289] width 274 height 20
click at [279, 374] on div "Publisher" at bounding box center [267, 368] width 273 height 36
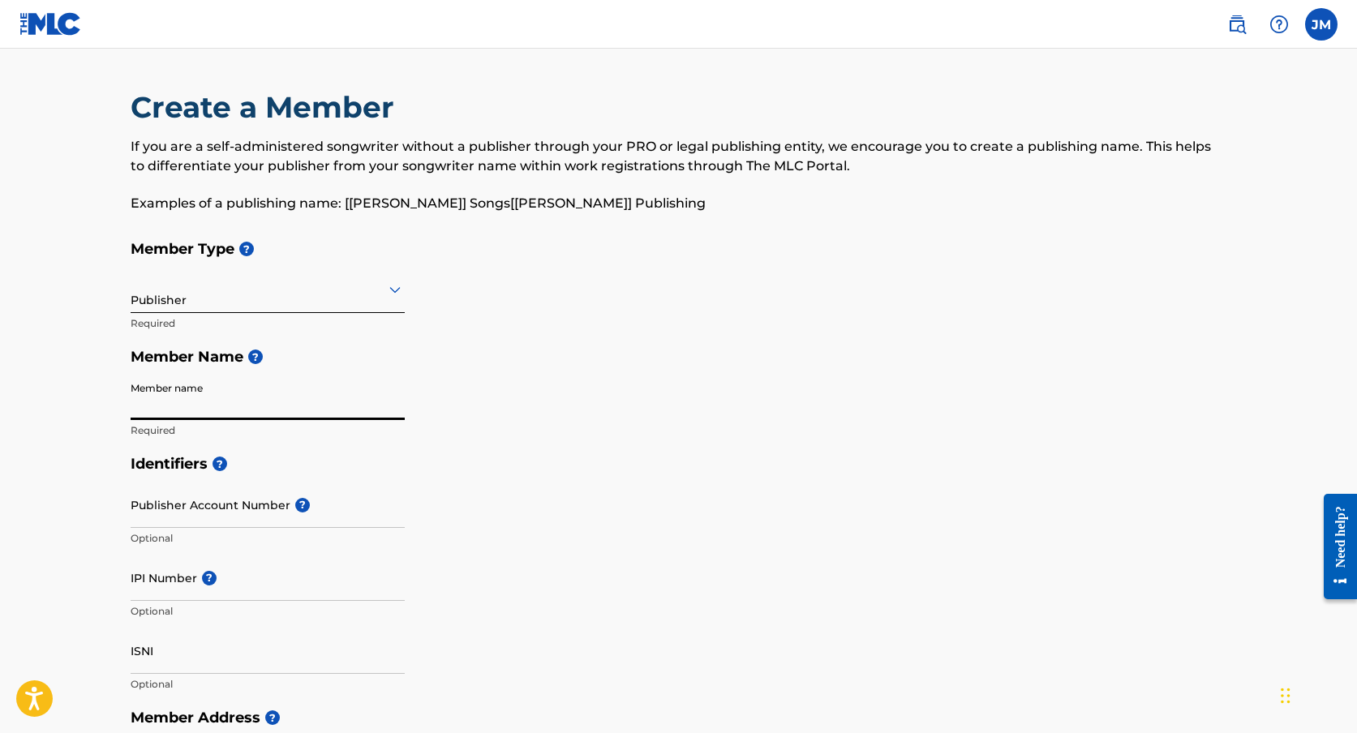
click at [249, 389] on input "Member name" at bounding box center [268, 397] width 274 height 46
type input "J"
click at [248, 410] on input "[PERSON_NAME] Songs [PERSON_NAME] Publishing" at bounding box center [268, 397] width 274 height 46
drag, startPoint x: 254, startPoint y: 410, endPoint x: 69, endPoint y: 414, distance: 185.0
click at [69, 414] on main "Create a Member If you are a self-administered songwriter without a publisher t…" at bounding box center [678, 731] width 1357 height 1364
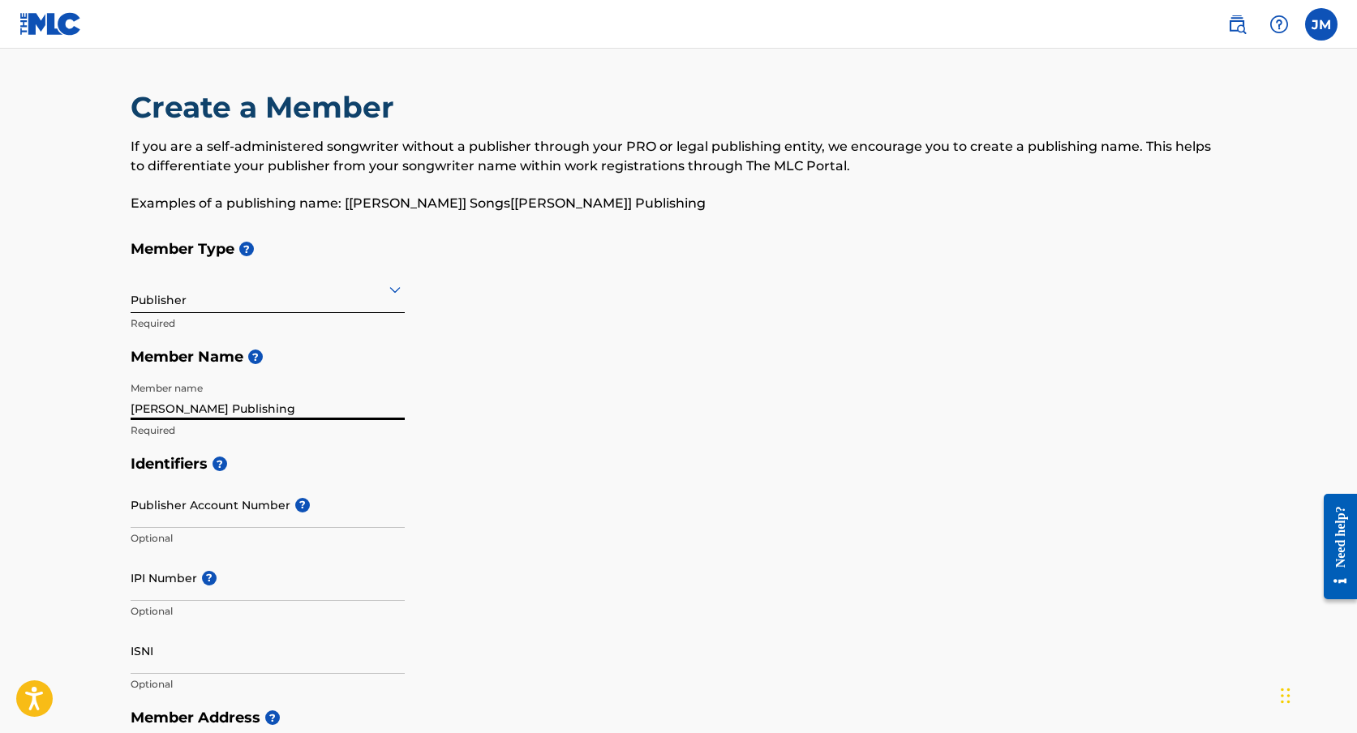
type input "[PERSON_NAME] Publishing"
click at [440, 474] on h5 "Identifiers ?" at bounding box center [679, 464] width 1097 height 35
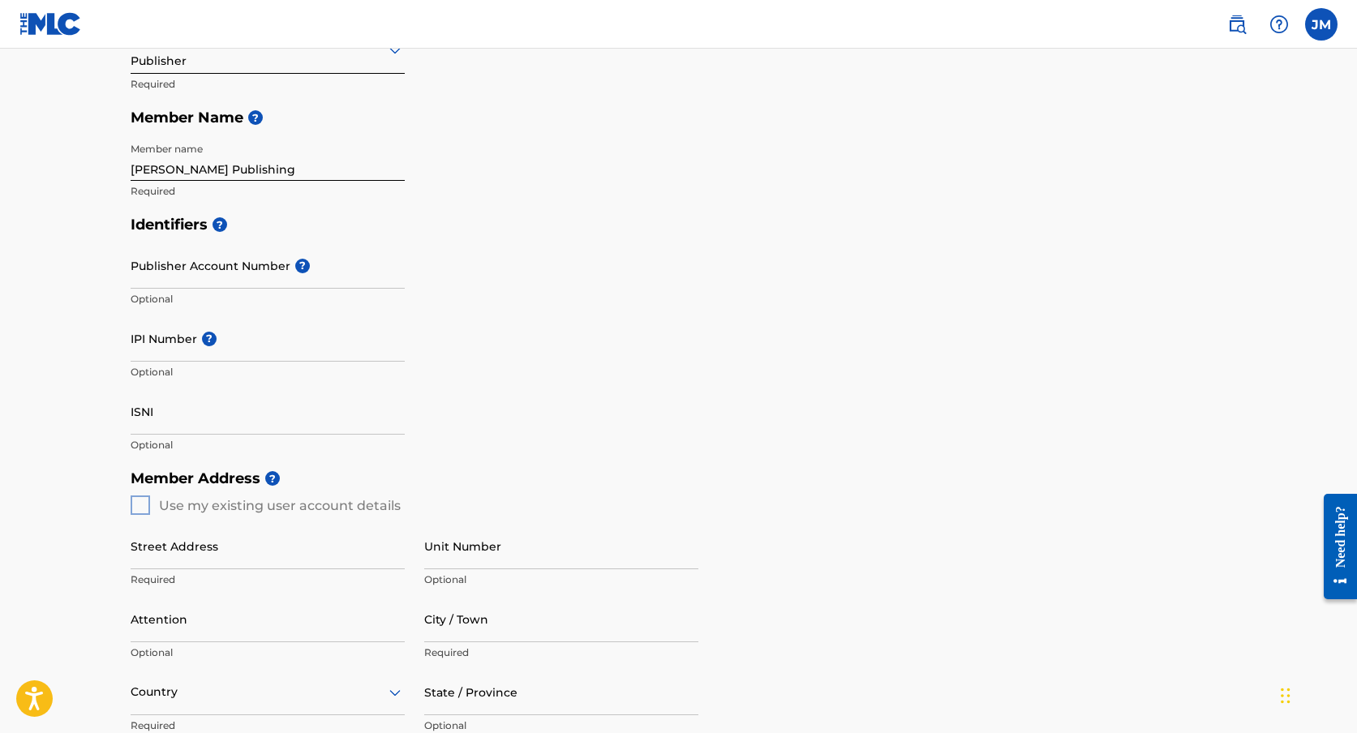
scroll to position [240, 0]
click at [245, 277] on input "Publisher Account Number ?" at bounding box center [268, 265] width 274 height 46
click at [253, 341] on input "IPI Number ?" at bounding box center [268, 338] width 274 height 46
click at [272, 405] on input "ISNI" at bounding box center [268, 411] width 274 height 46
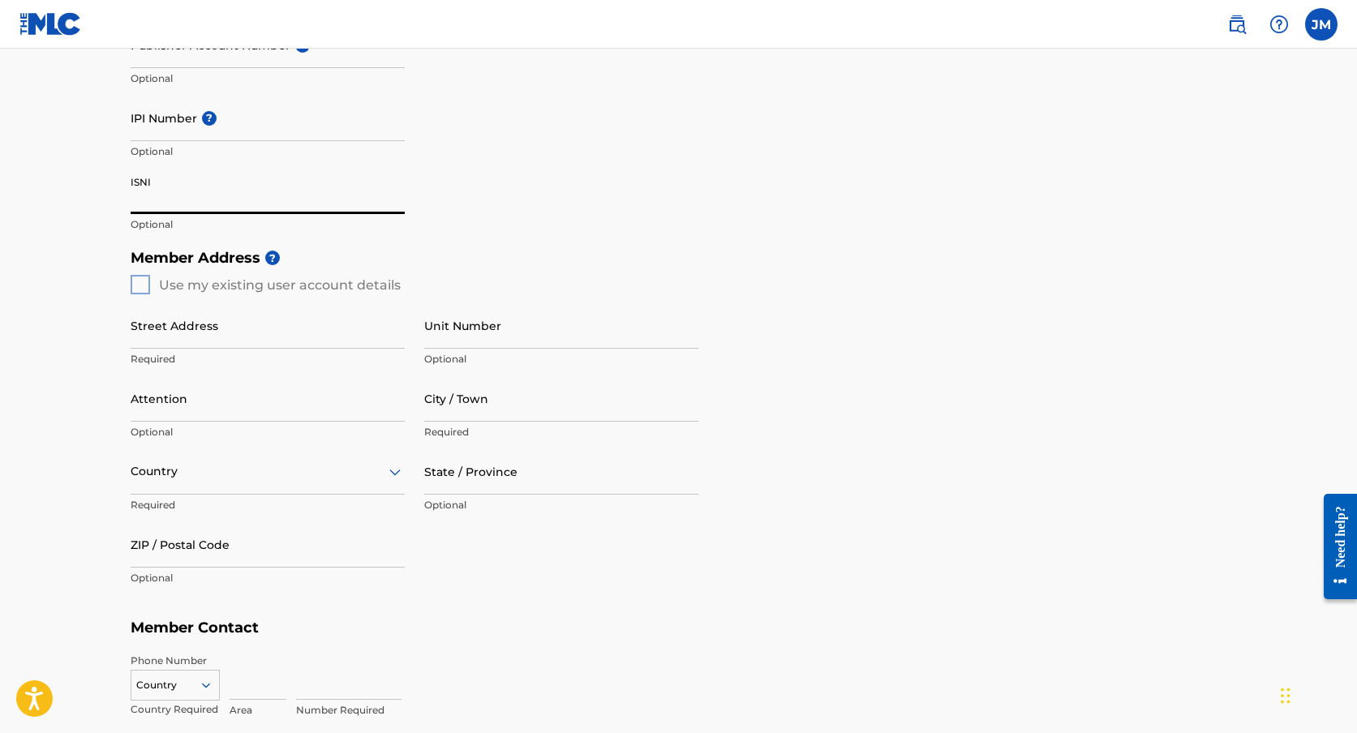
scroll to position [501, 0]
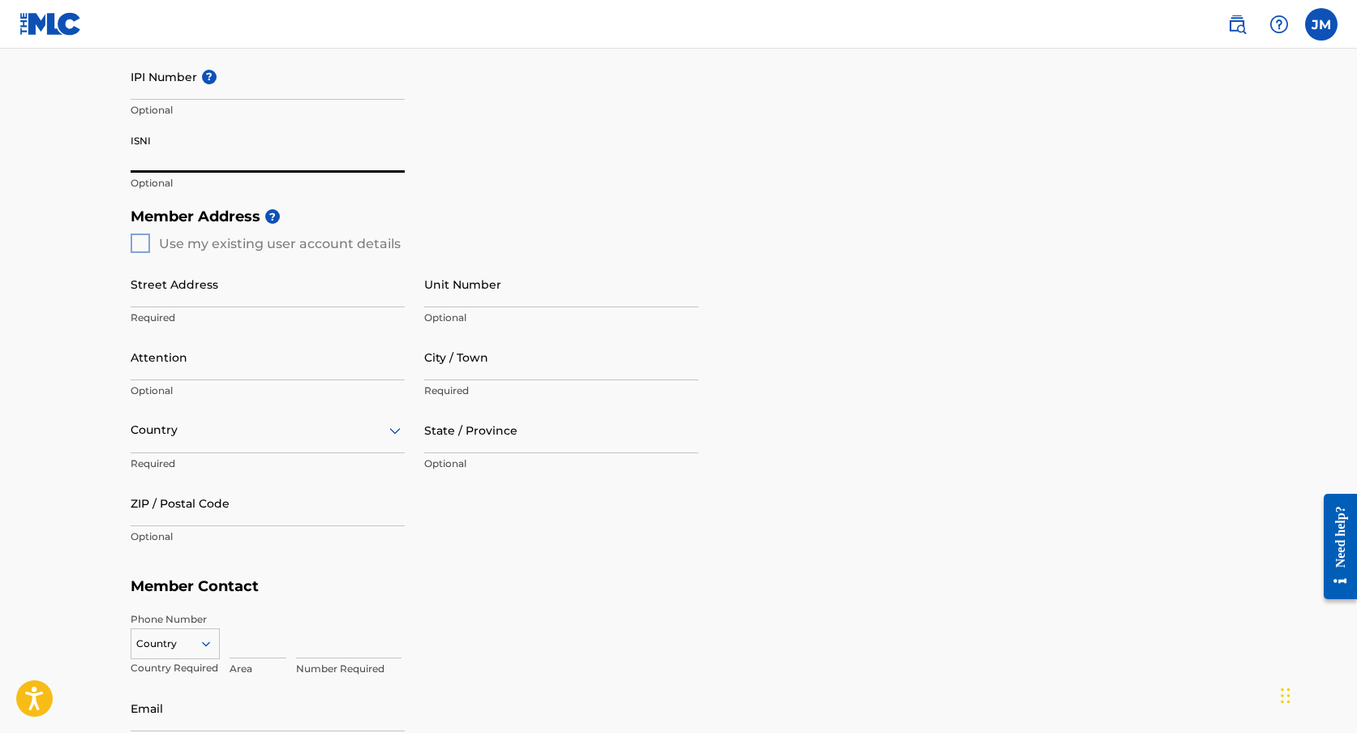
click at [145, 243] on div "Member Address ? Use my existing user account details Street Address Required U…" at bounding box center [679, 385] width 1097 height 371
click at [132, 243] on div "Member Address ? Use my existing user account details Street Address Required U…" at bounding box center [679, 385] width 1097 height 371
click at [139, 243] on div "Member Address ? Use my existing user account details Street Address Required U…" at bounding box center [679, 385] width 1097 height 371
click at [170, 243] on div "Member Address ? Use my existing user account details Street Address Required U…" at bounding box center [679, 385] width 1097 height 371
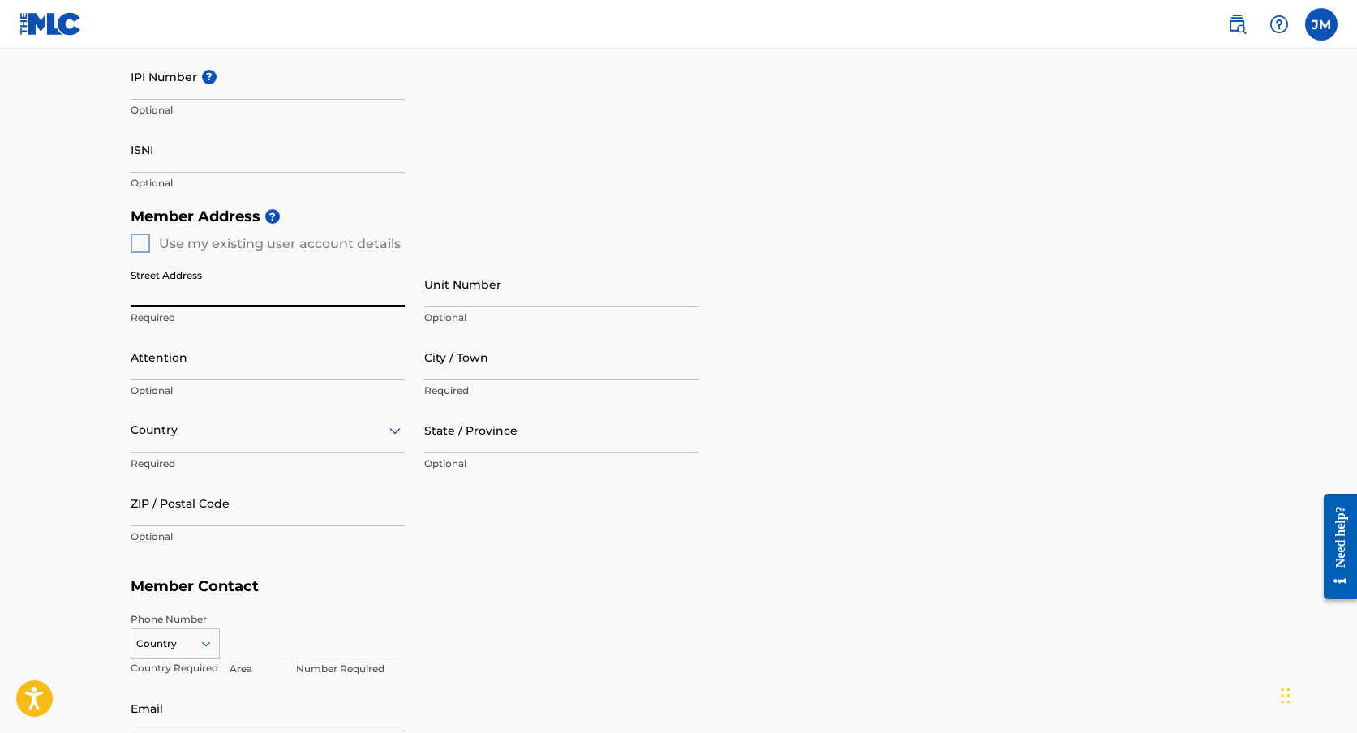
click at [178, 291] on input "Street Address" at bounding box center [268, 284] width 274 height 46
type input "[STREET_ADDRESS]"
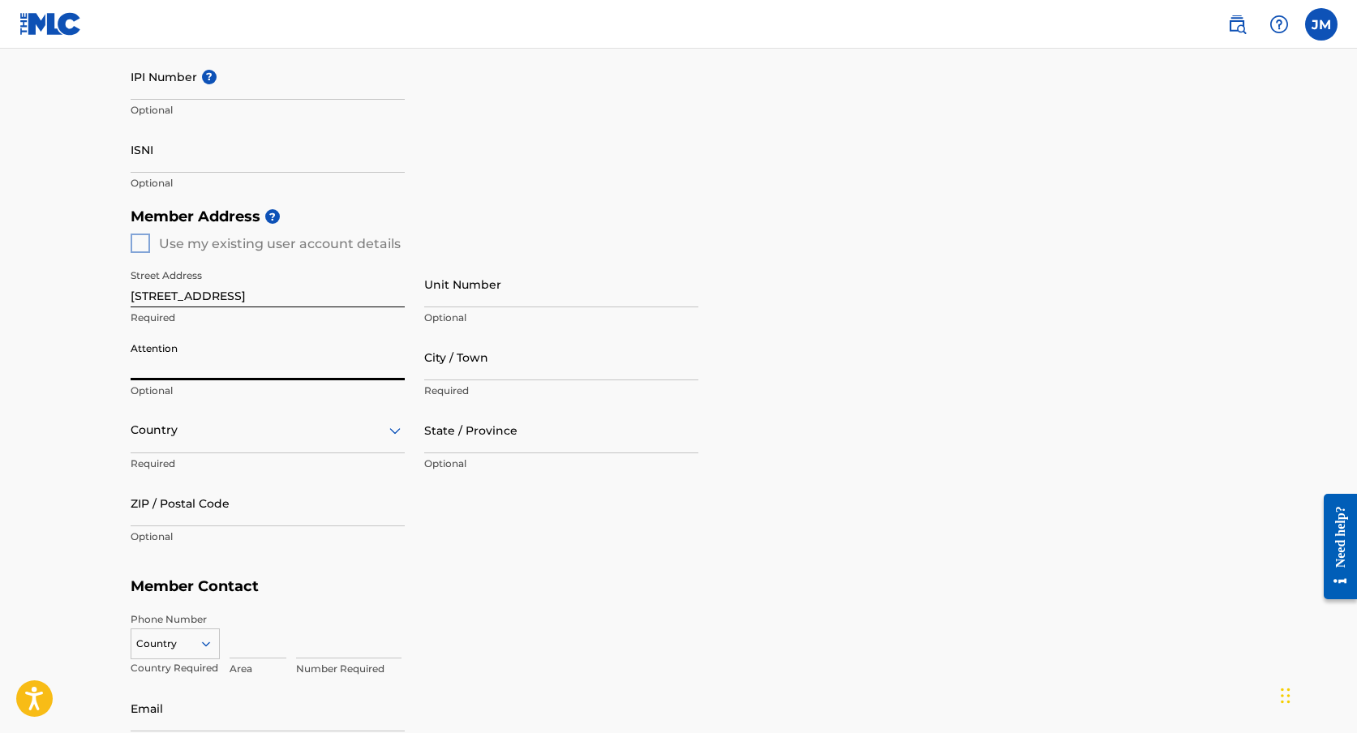
click at [233, 358] on input "Attention" at bounding box center [268, 357] width 274 height 46
click at [196, 440] on div "Country" at bounding box center [268, 430] width 274 height 46
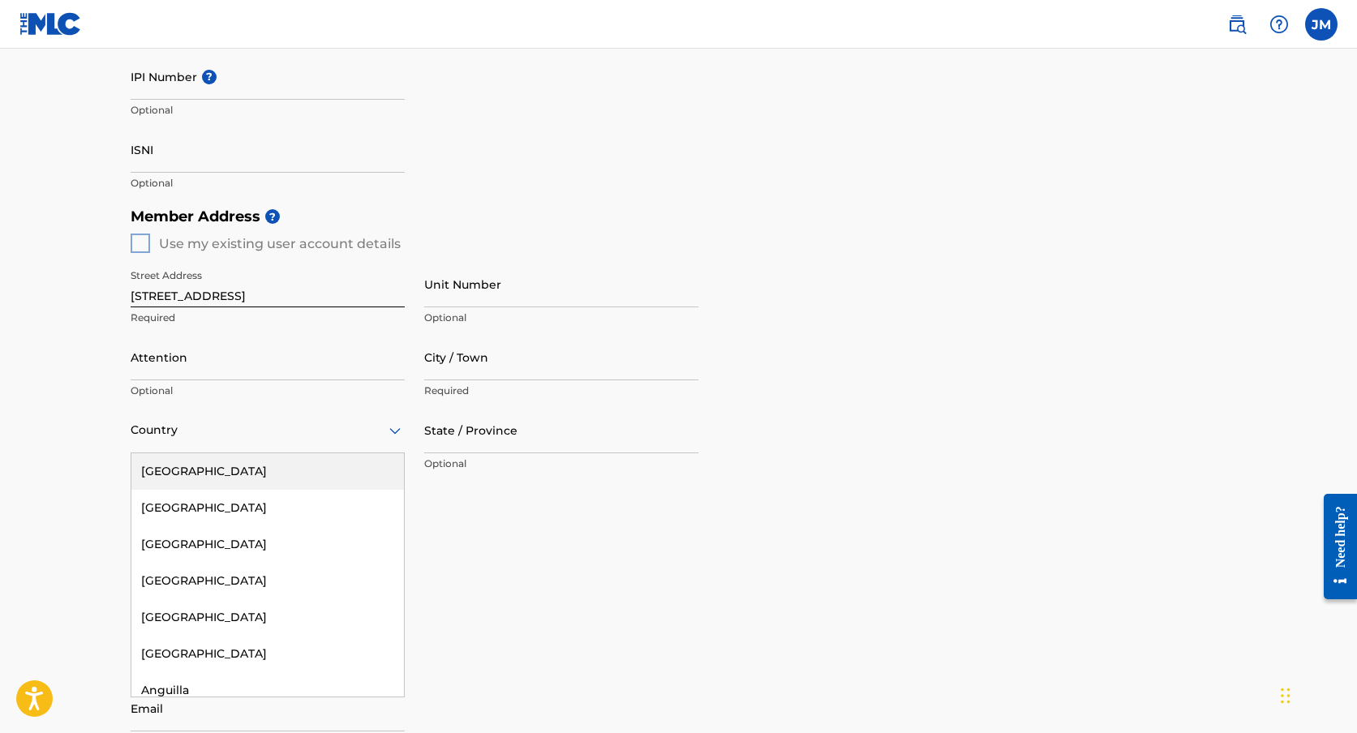
click at [195, 464] on div "[GEOGRAPHIC_DATA]" at bounding box center [267, 471] width 273 height 36
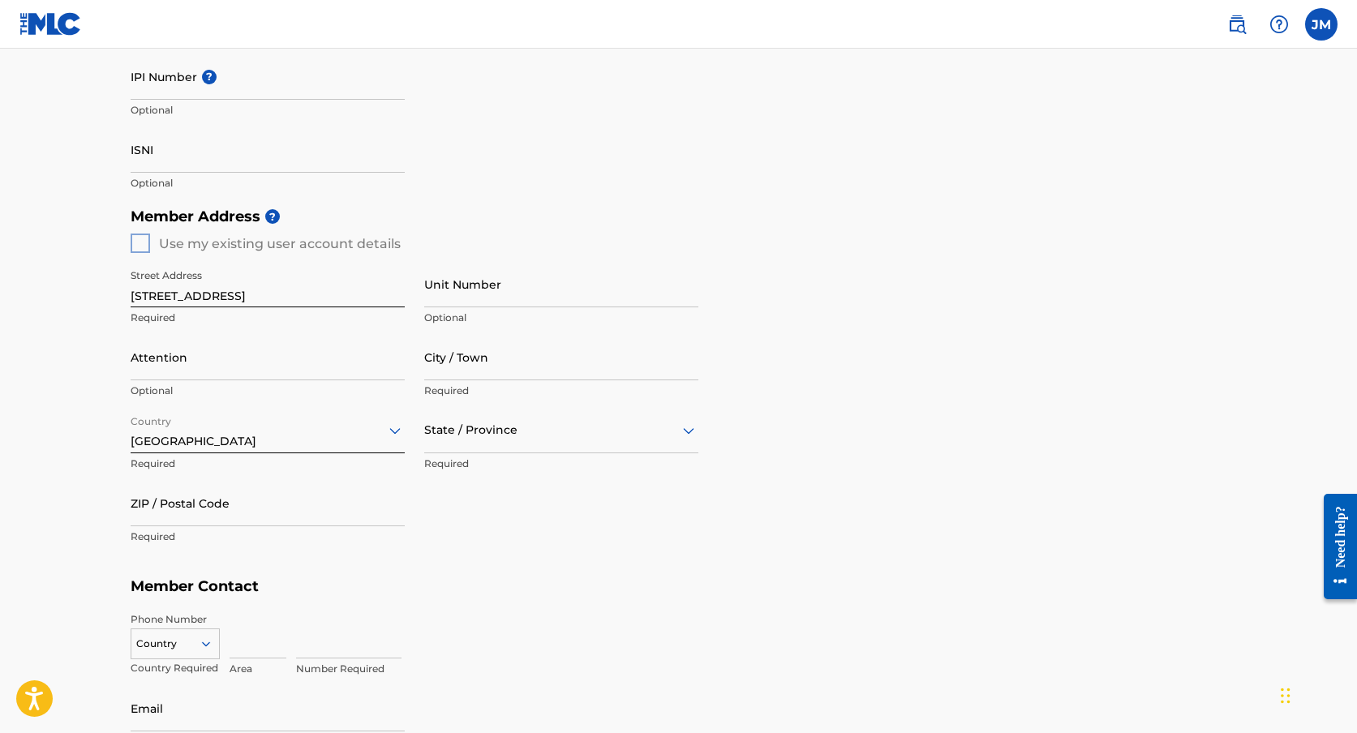
click at [462, 366] on input "City / Town" at bounding box center [561, 357] width 274 height 46
type input "[PERSON_NAME][GEOGRAPHIC_DATA]"
click at [509, 431] on div at bounding box center [561, 430] width 274 height 20
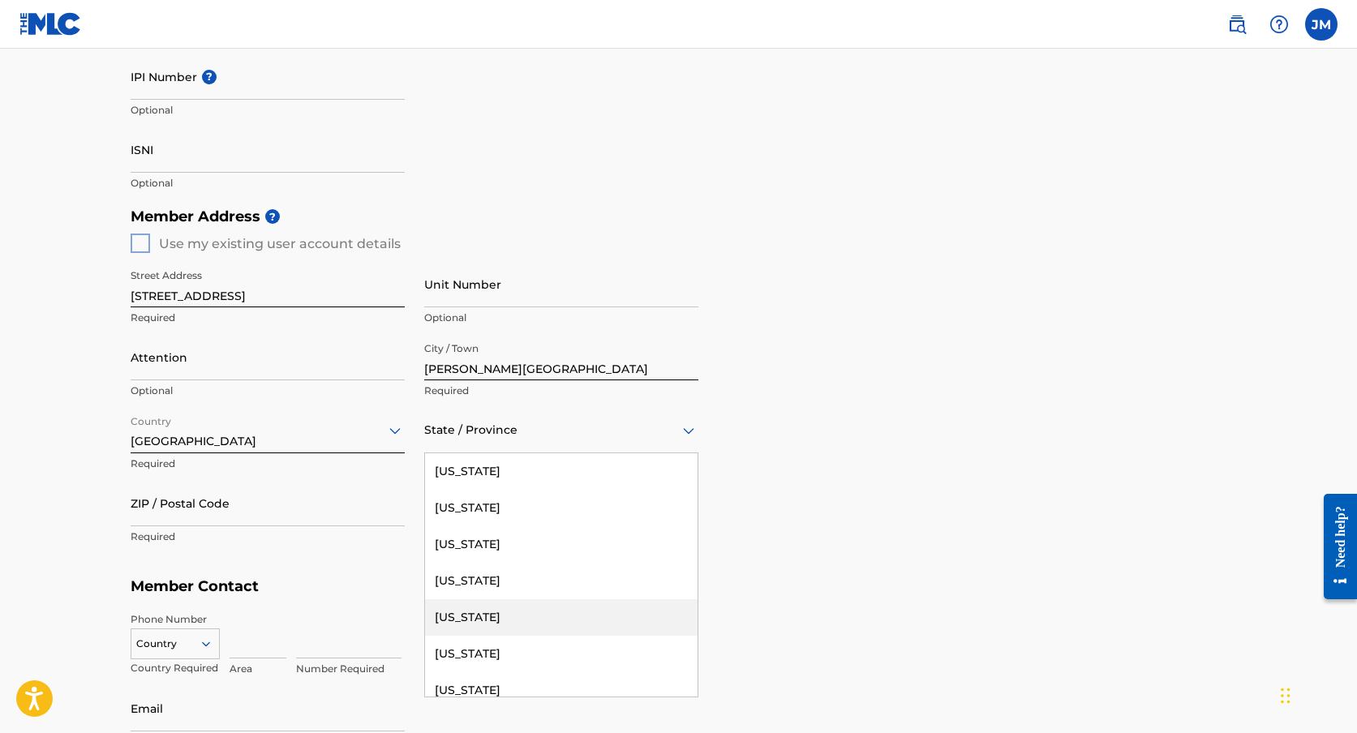
scroll to position [6, 0]
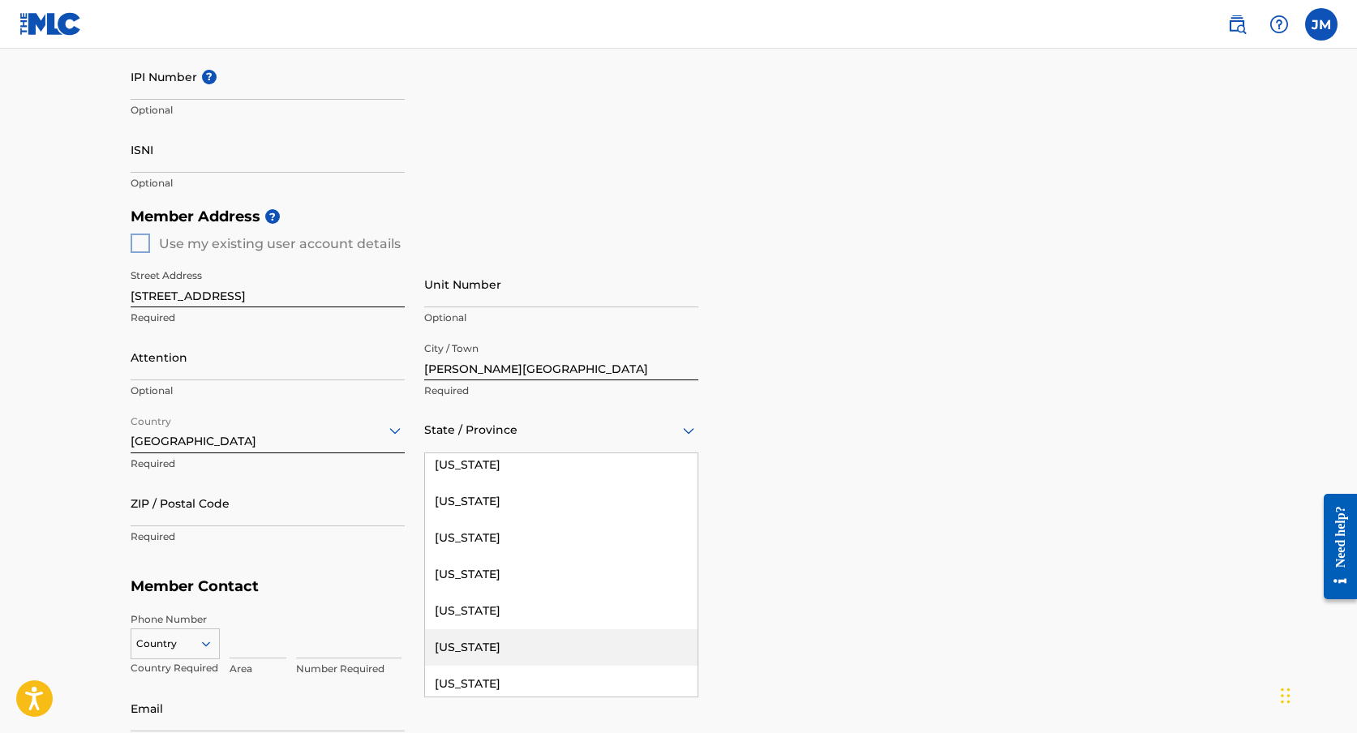
click at [494, 633] on div "[US_STATE]" at bounding box center [561, 647] width 273 height 36
click at [293, 520] on input "ZIP / Postal Code" at bounding box center [268, 503] width 274 height 46
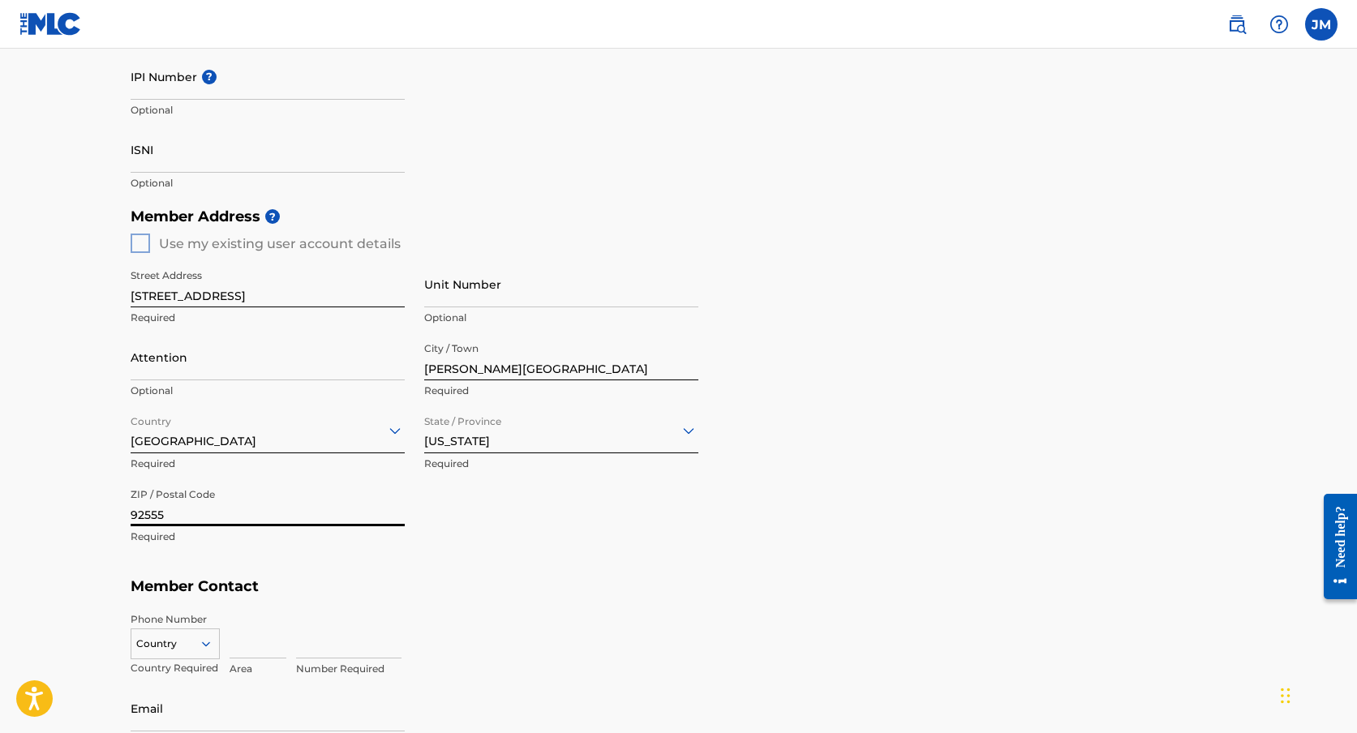
type input "92555"
click at [519, 576] on h5 "Member Contact" at bounding box center [679, 586] width 1097 height 35
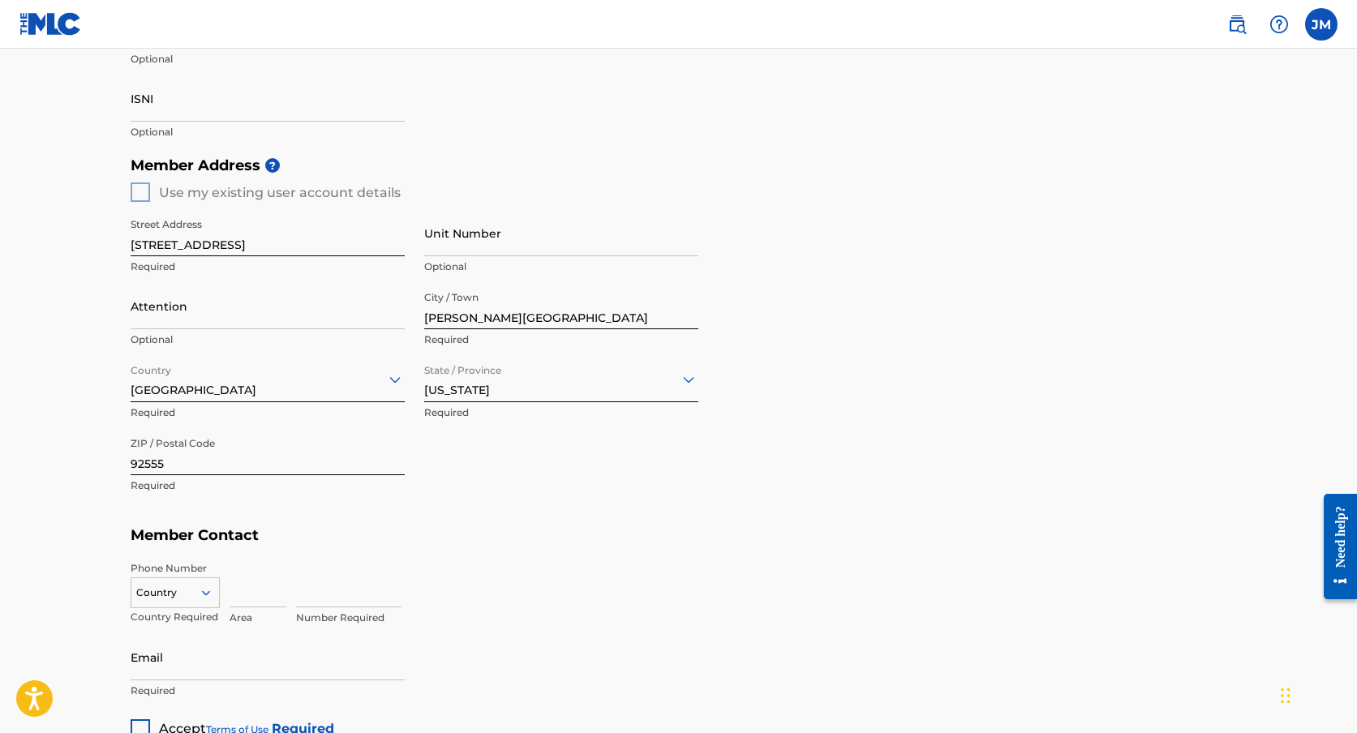
scroll to position [757, 0]
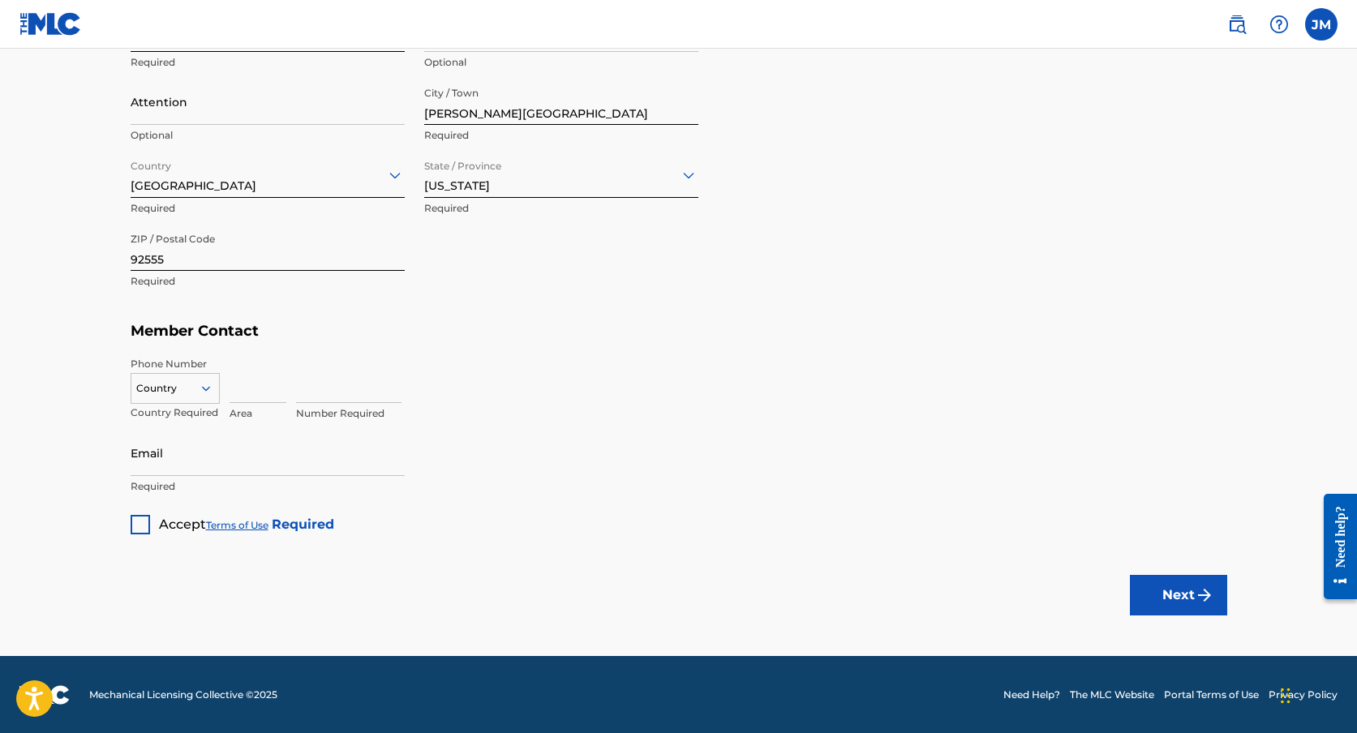
click at [192, 392] on div at bounding box center [175, 389] width 88 height 18
click at [183, 425] on div "US, [GEOGRAPHIC_DATA] +1" at bounding box center [175, 428] width 88 height 63
click at [249, 393] on input at bounding box center [258, 380] width 57 height 46
type input "951"
click at [340, 391] on input at bounding box center [348, 380] width 105 height 46
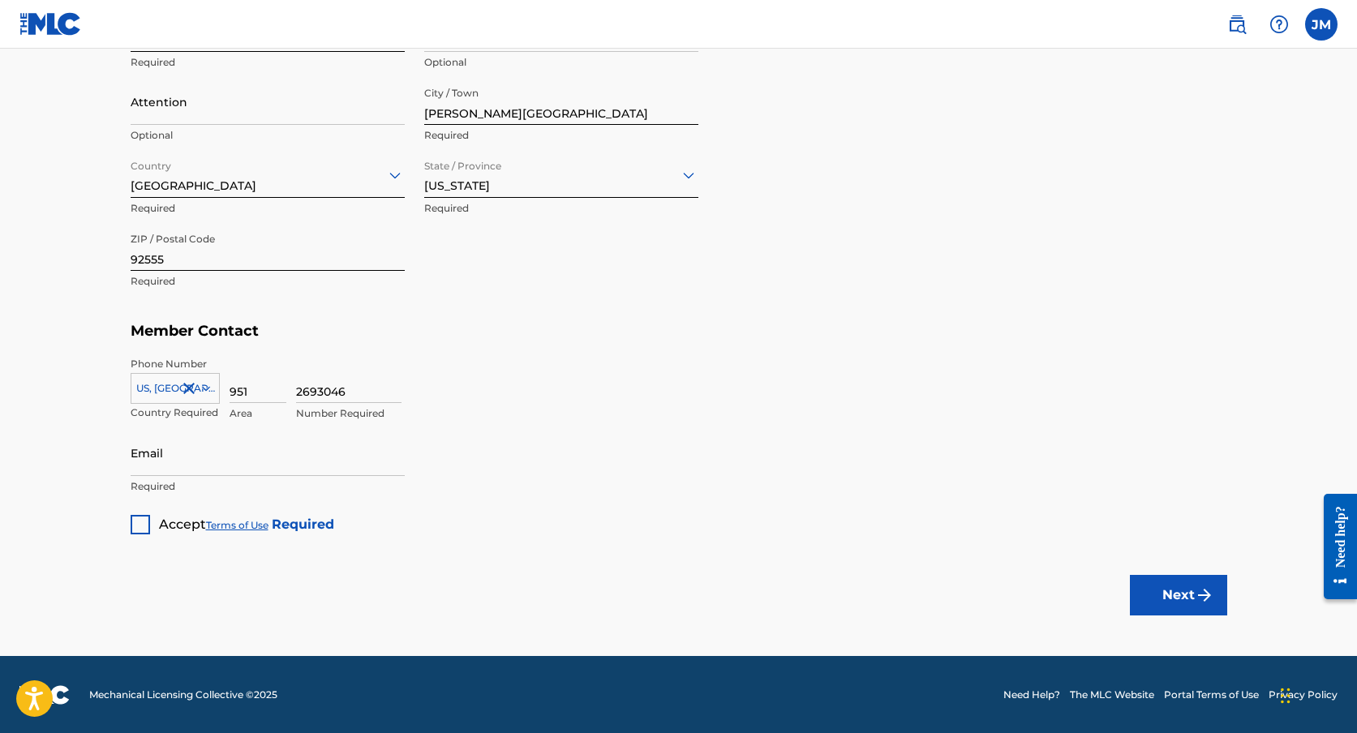
type input "2693046"
click at [333, 462] on input "Email" at bounding box center [268, 453] width 274 height 46
click at [144, 527] on div at bounding box center [140, 524] width 19 height 19
click at [199, 462] on input "[EMAIL_ADDRESS][DOMAIN_NAME]" at bounding box center [268, 453] width 274 height 46
type input "[EMAIL_ADDRESS][DOMAIN_NAME]"
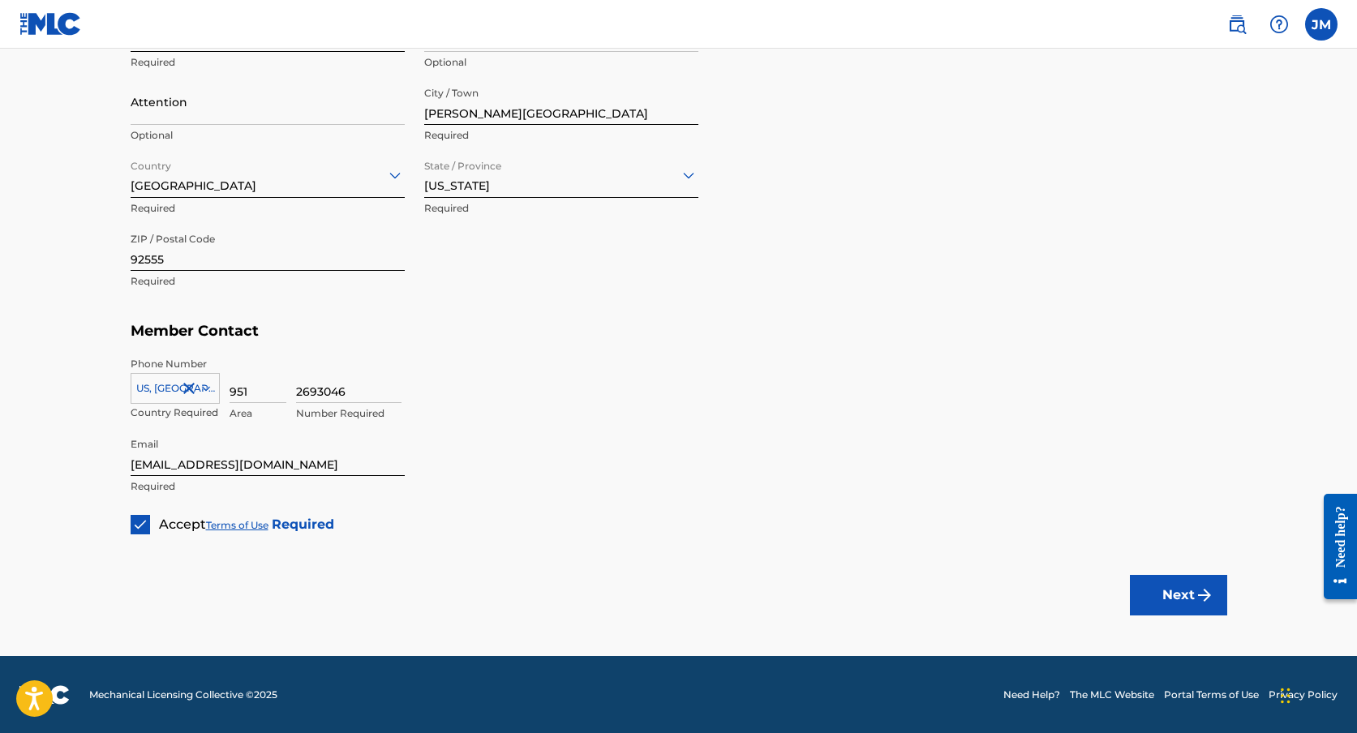
click at [1166, 605] on button "Next" at bounding box center [1178, 595] width 97 height 41
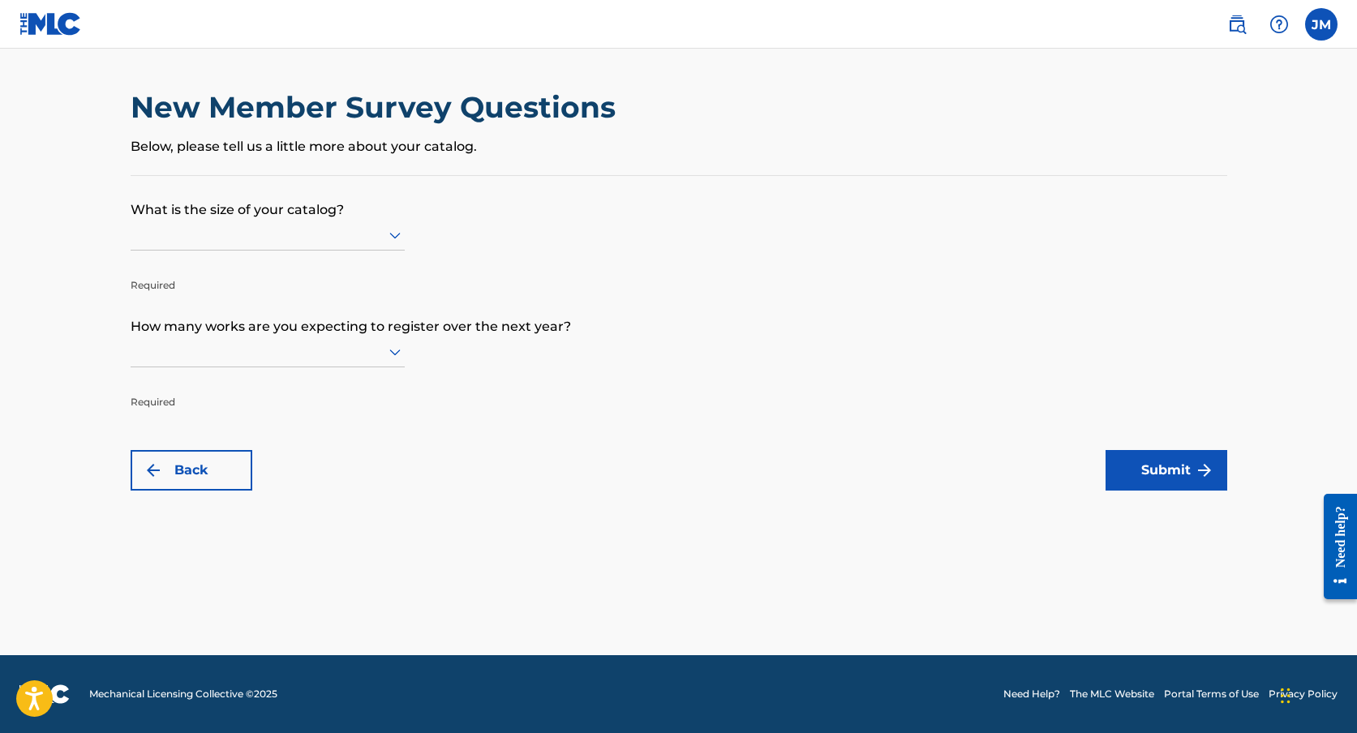
click at [354, 233] on div at bounding box center [268, 235] width 274 height 20
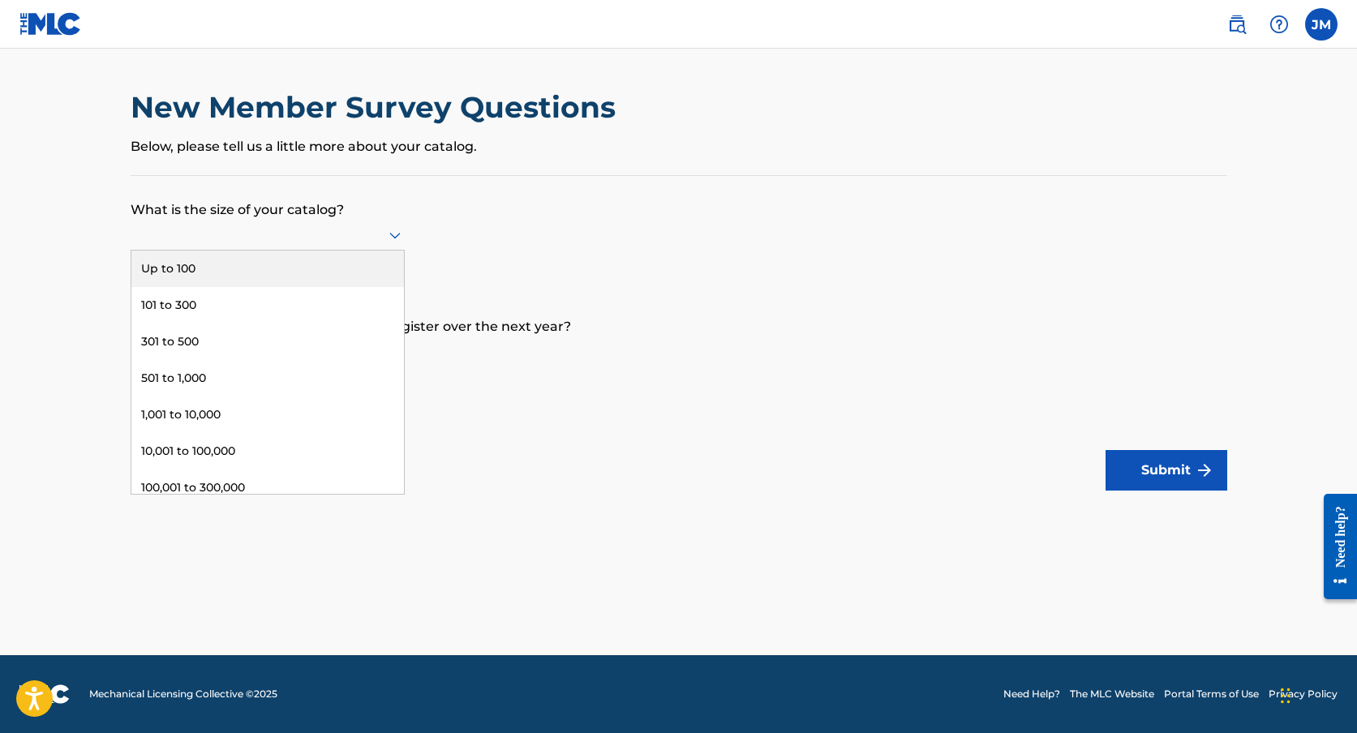
click at [319, 264] on div "Up to 100" at bounding box center [267, 269] width 273 height 36
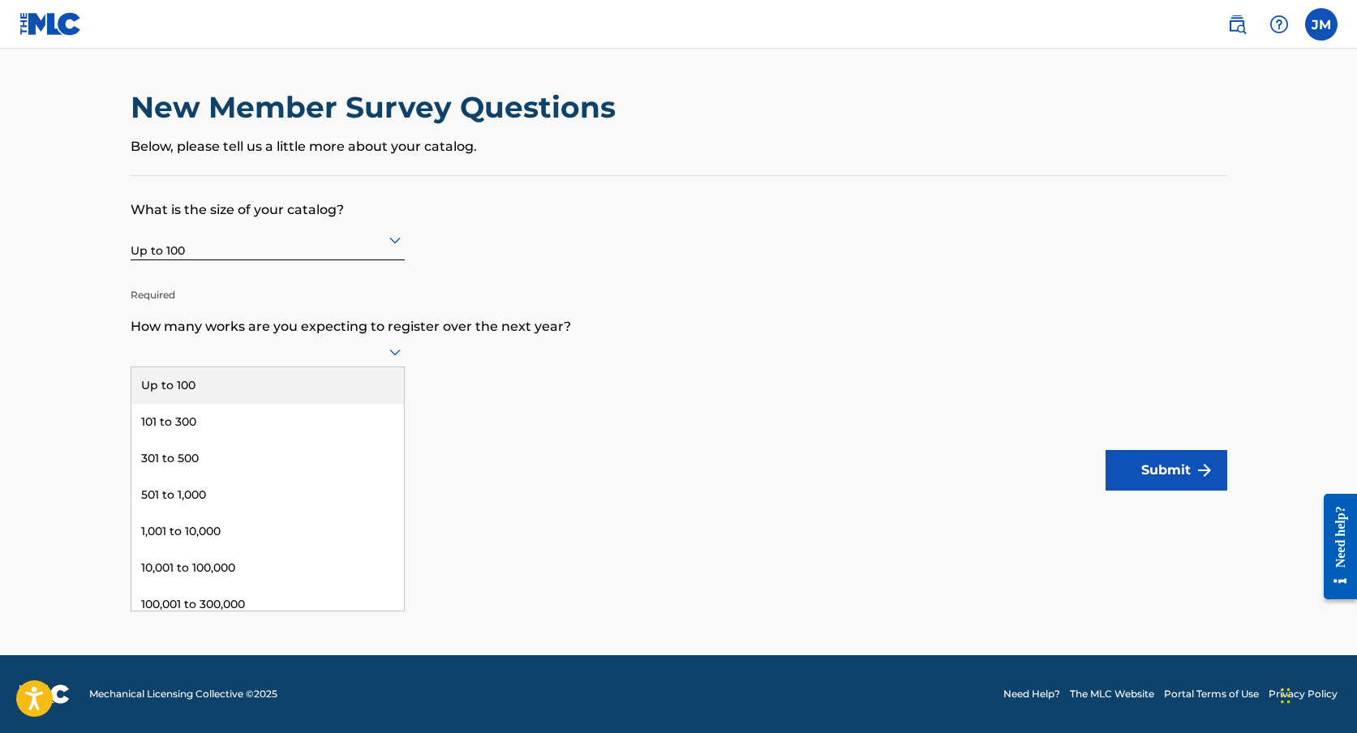
click at [281, 357] on div at bounding box center [268, 351] width 274 height 20
click at [268, 384] on div "Up to 100" at bounding box center [267, 385] width 273 height 36
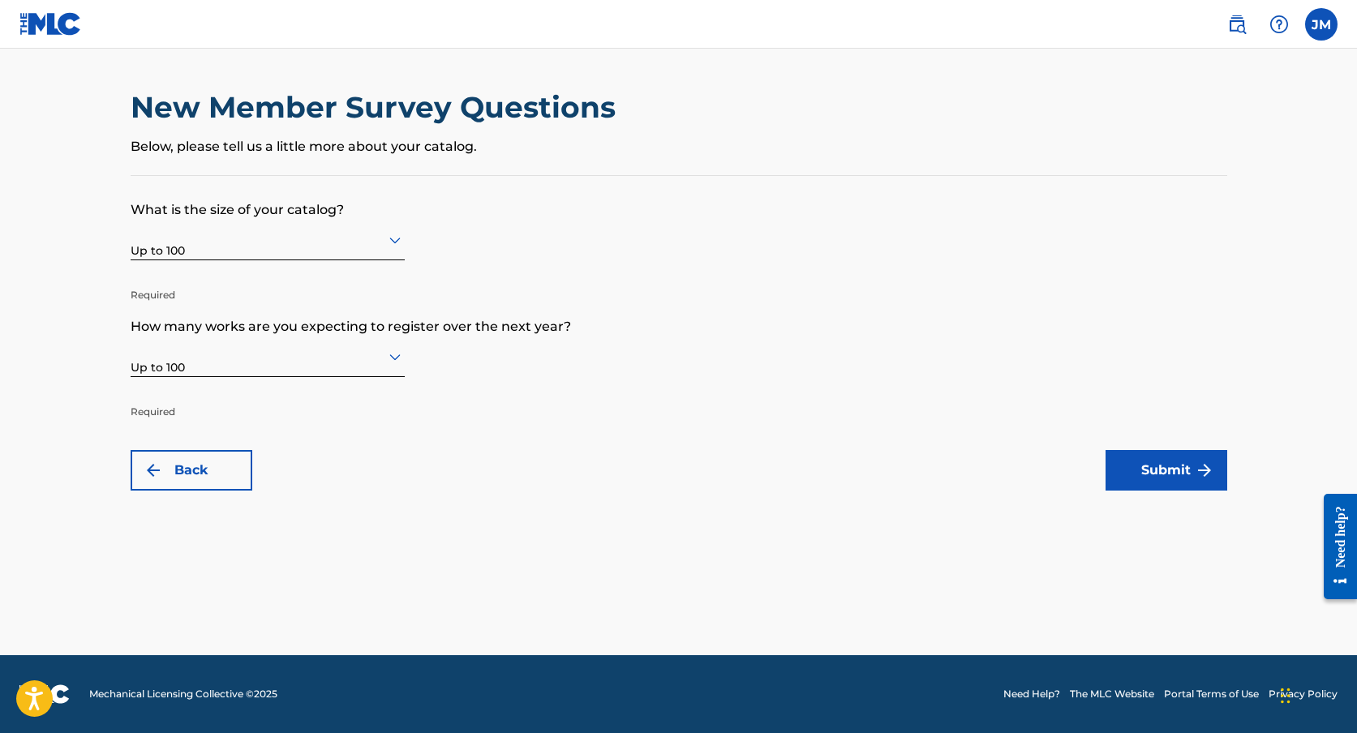
click at [1191, 473] on button "Submit" at bounding box center [1167, 470] width 122 height 41
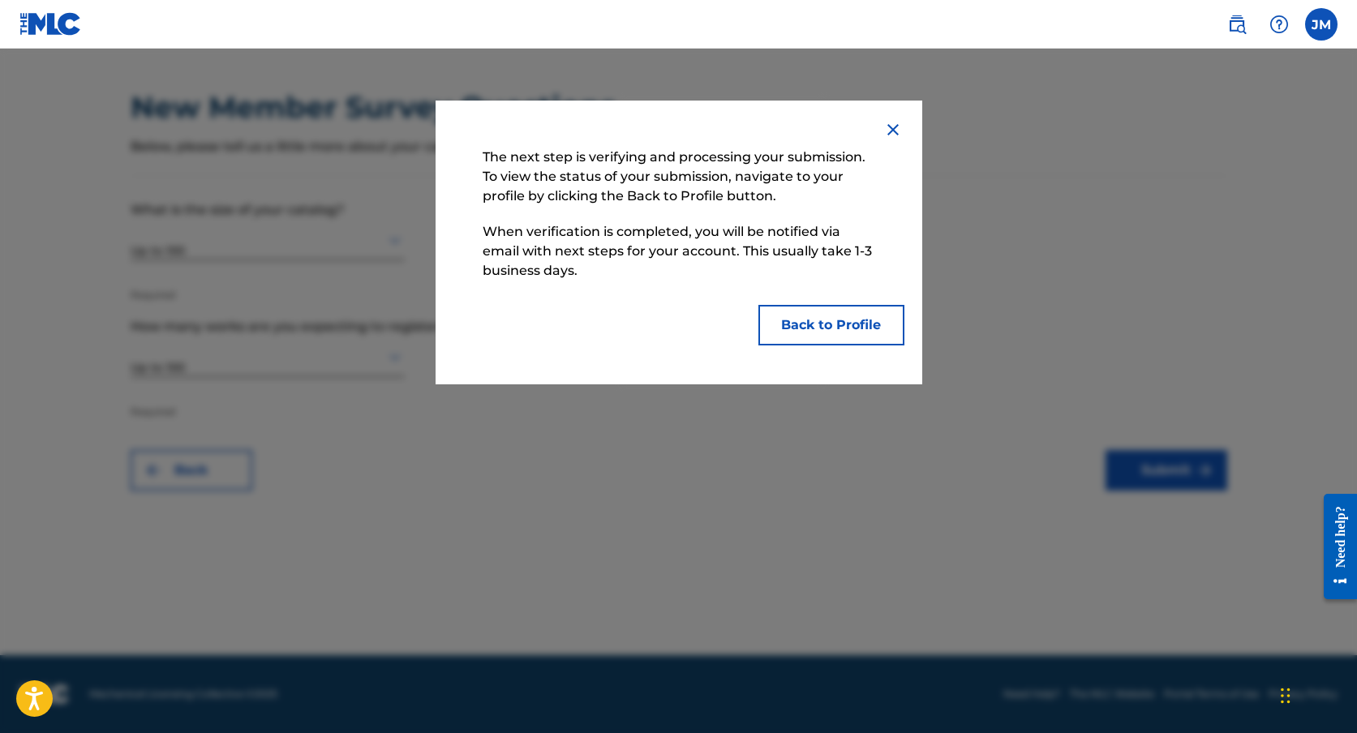
click at [884, 333] on button "Back to Profile" at bounding box center [831, 325] width 146 height 41
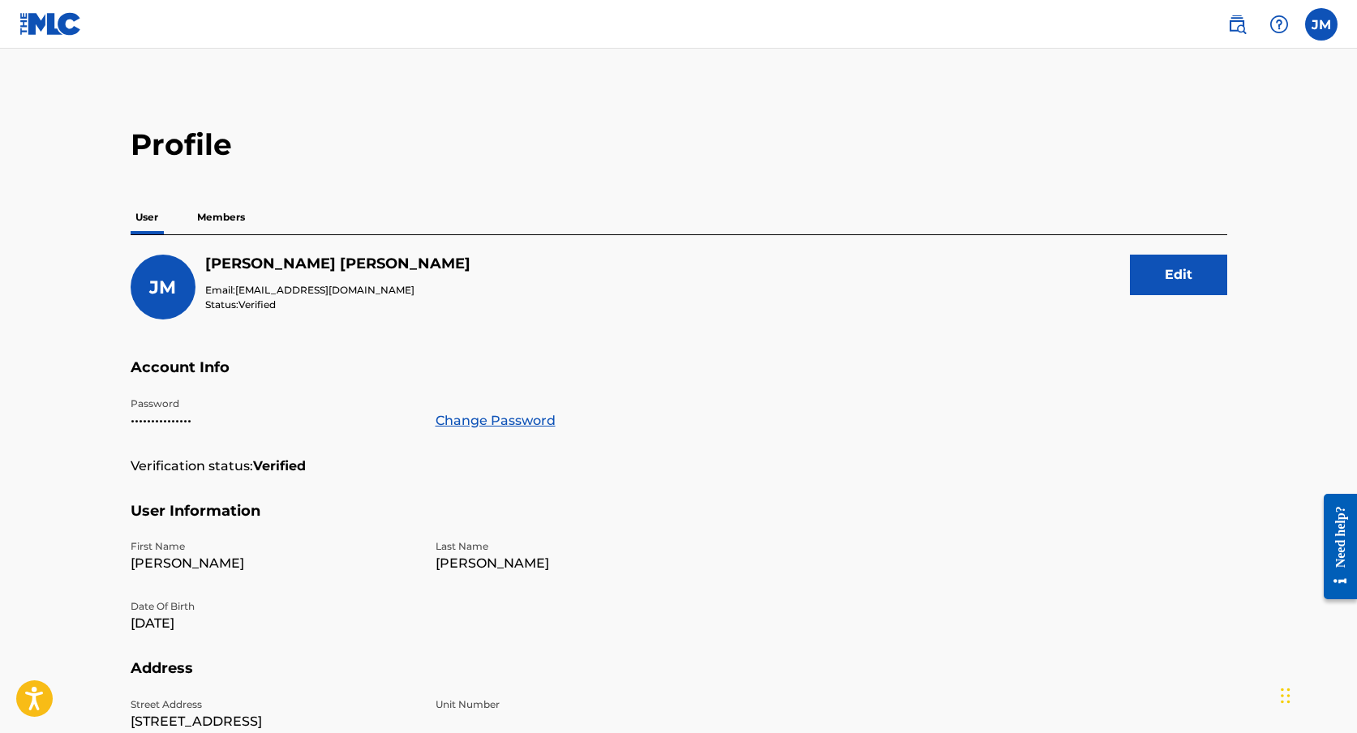
click at [204, 209] on p "Members" at bounding box center [221, 217] width 58 height 34
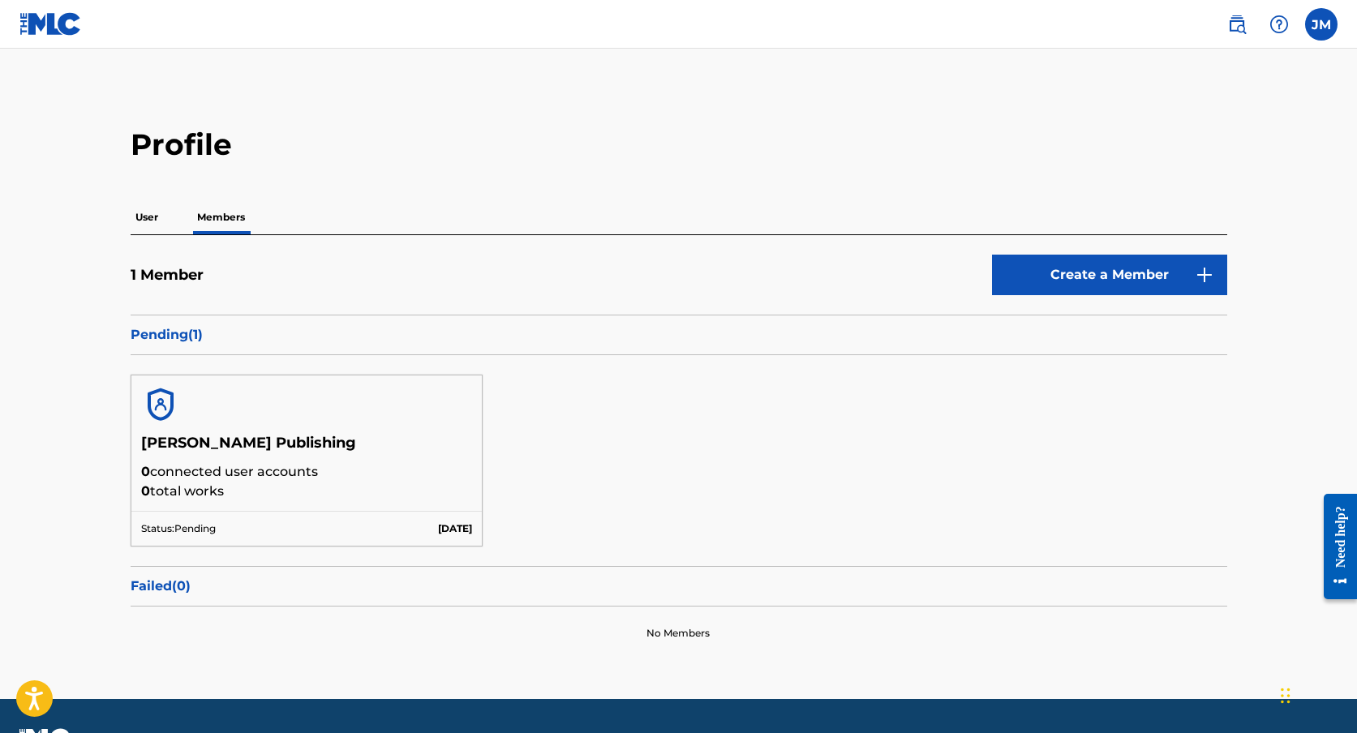
scroll to position [43, 0]
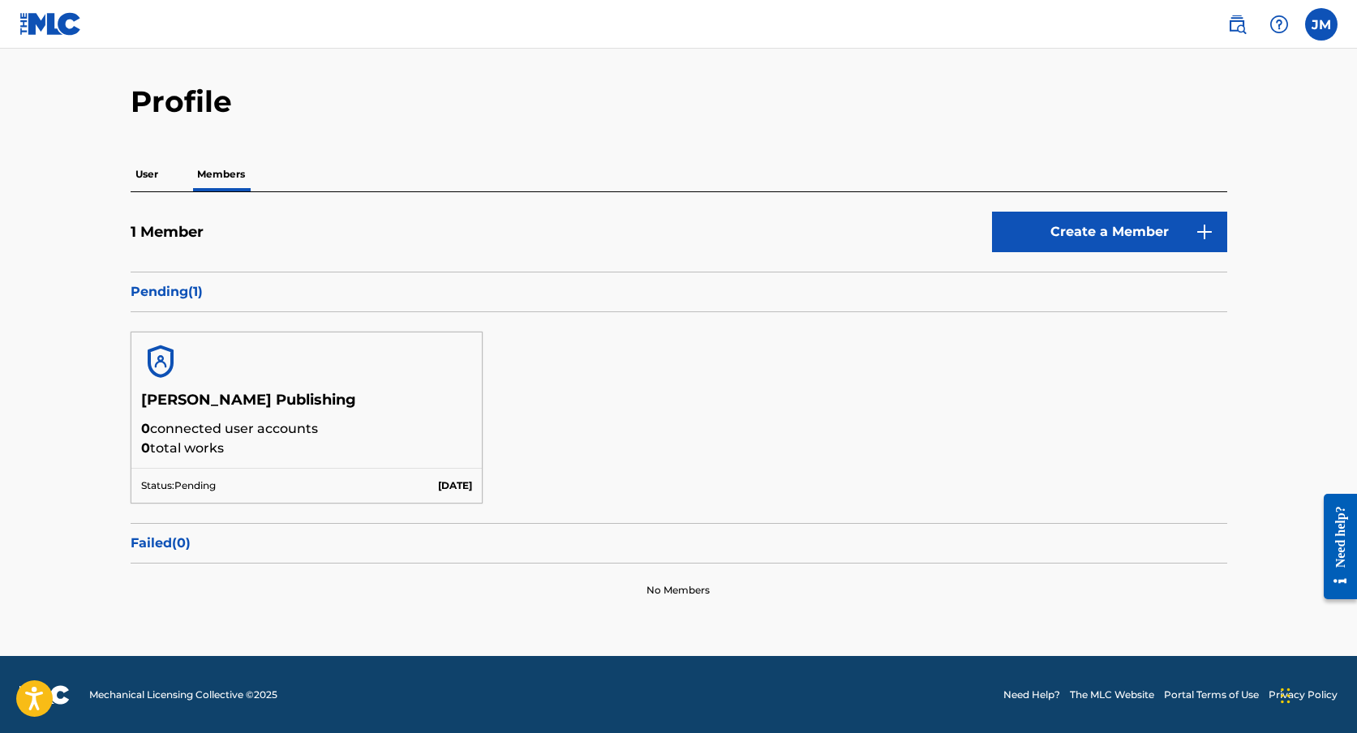
click at [608, 381] on div "[PERSON_NAME] Publishing 0 connected user accounts 0 total works Status: Pendin…" at bounding box center [679, 417] width 1097 height 211
click at [838, 132] on div "Profile User Members 1 Member Create a Member Pending ( 1 ) [PERSON_NAME] Publi…" at bounding box center [679, 351] width 1136 height 534
click at [305, 398] on h5 "[PERSON_NAME] Publishing" at bounding box center [307, 405] width 332 height 28
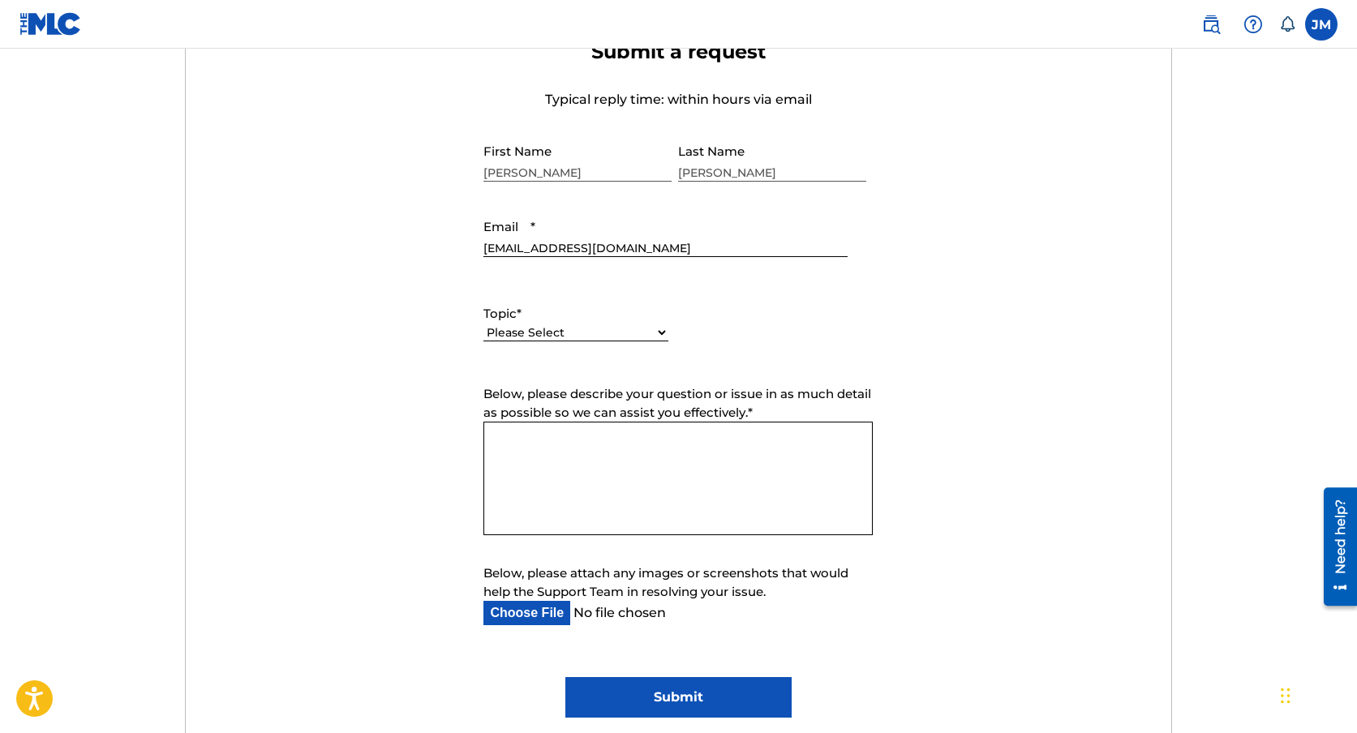
scroll to position [601, 0]
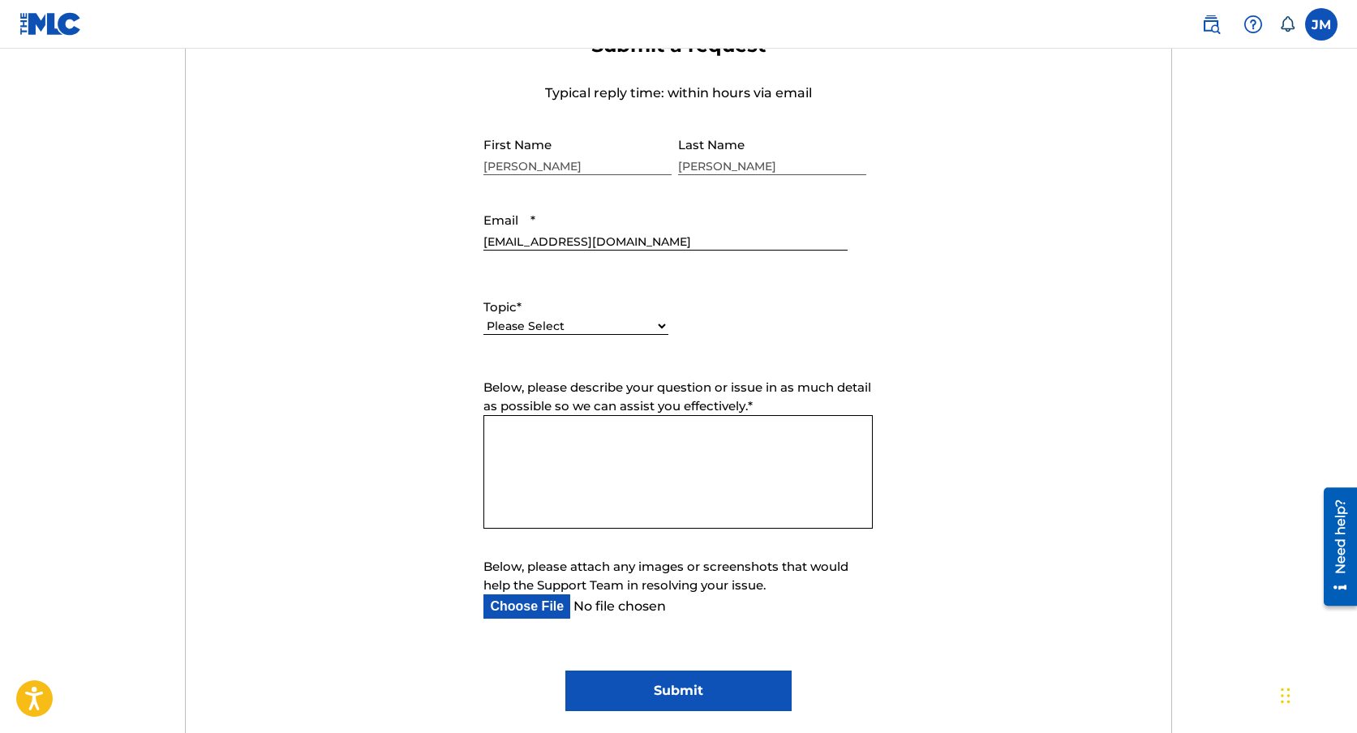
click at [612, 324] on select "Please Select I need help with my account I need help with managing my catalog …" at bounding box center [575, 326] width 185 height 17
select select "I need help with my account"
click at [483, 319] on select "Please Select I need help with my account I need help with managing my catalog …" at bounding box center [575, 326] width 185 height 17
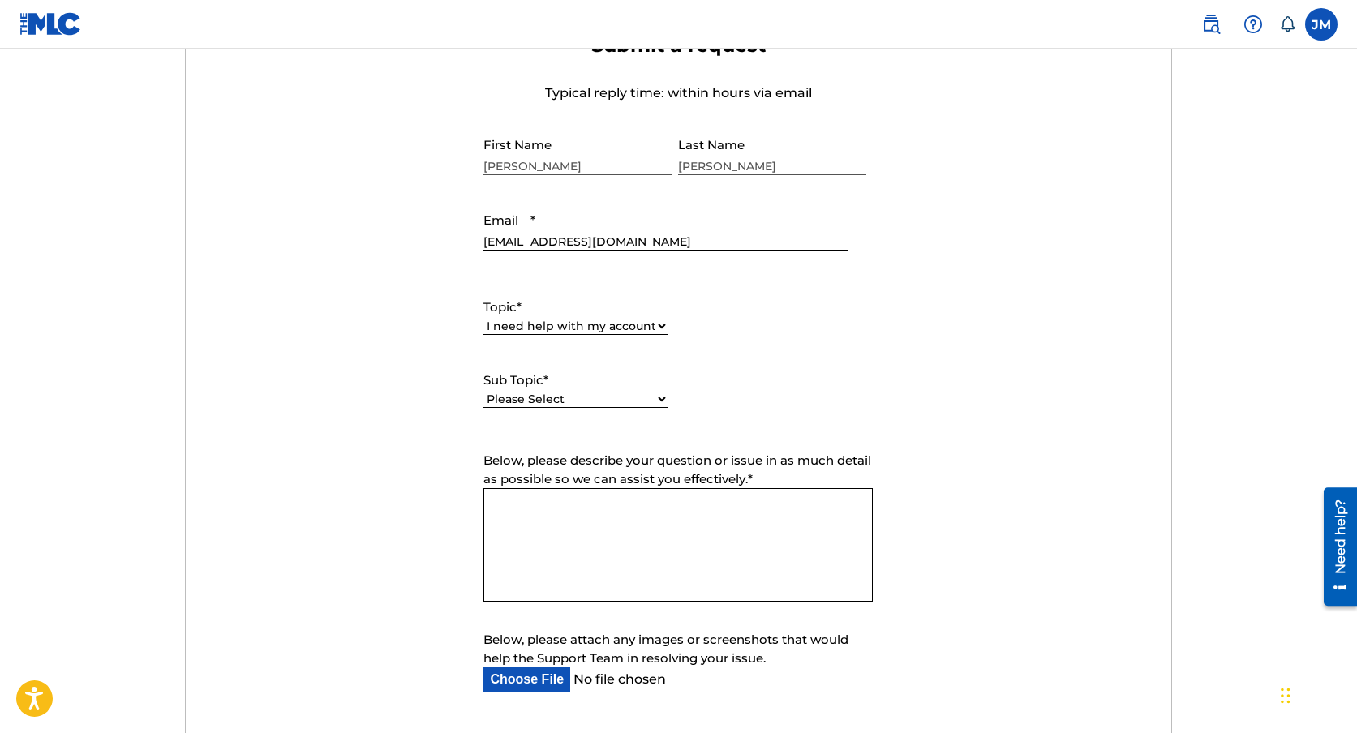
click at [629, 393] on select "Please Select I need help with my user account I can't log in to my user accoun…" at bounding box center [575, 399] width 185 height 17
select select "I need help with my Member account"
click at [483, 392] on select "Please Select I need help with my user account I can't log in to my user accoun…" at bounding box center [575, 399] width 185 height 17
click at [638, 526] on textarea "Below, please describe your question or issue in as much detail as possible so …" at bounding box center [677, 545] width 389 height 114
click at [641, 542] on textarea "Below, please describe your question or issue in as much detail as possible so …" at bounding box center [677, 545] width 389 height 114
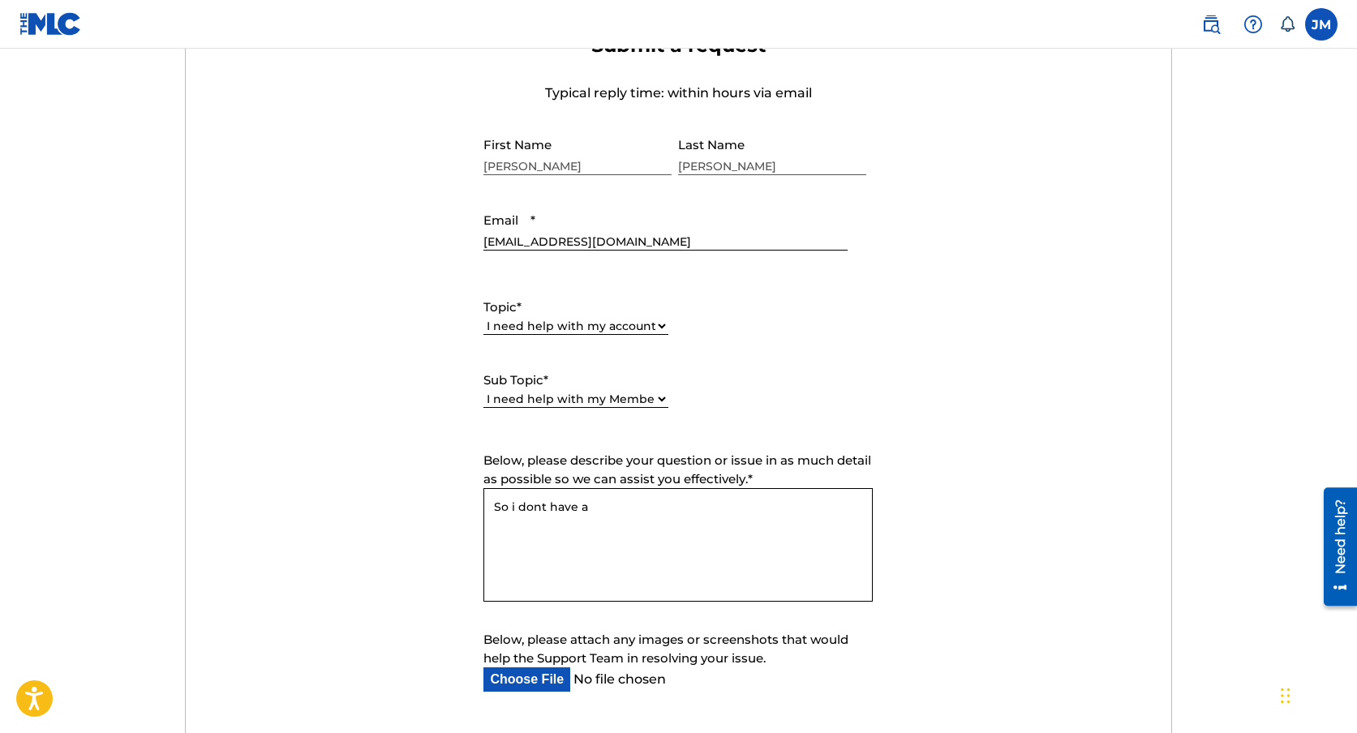
click at [541, 507] on textarea "So i dont have a" at bounding box center [677, 545] width 389 height 114
click at [616, 517] on textarea "So i don't have a" at bounding box center [677, 545] width 389 height 114
click at [783, 513] on textarea "So i don't have a publisher so i created an account Jacob Montes Publishing"" at bounding box center [677, 545] width 389 height 114
click at [788, 509] on textarea "So i don't have a publisher so i created an account Jacob Montes Publishing"" at bounding box center [677, 545] width 389 height 114
click at [786, 509] on textarea "So i don't have a publisher so i created an account Jacob Montes Publishing"" at bounding box center [677, 545] width 389 height 114
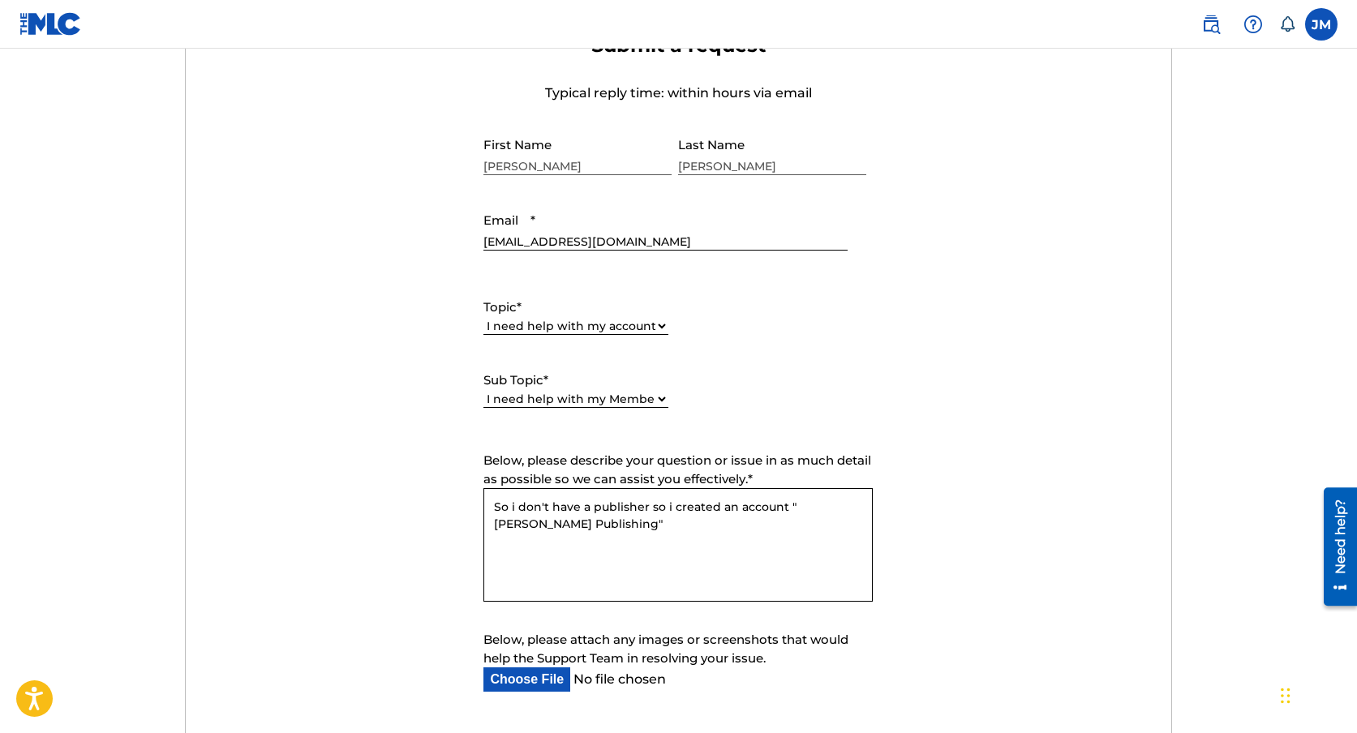
click at [749, 527] on textarea "So i don't have a publisher so i created an account "Jacob Montes Publishing"" at bounding box center [677, 545] width 389 height 114
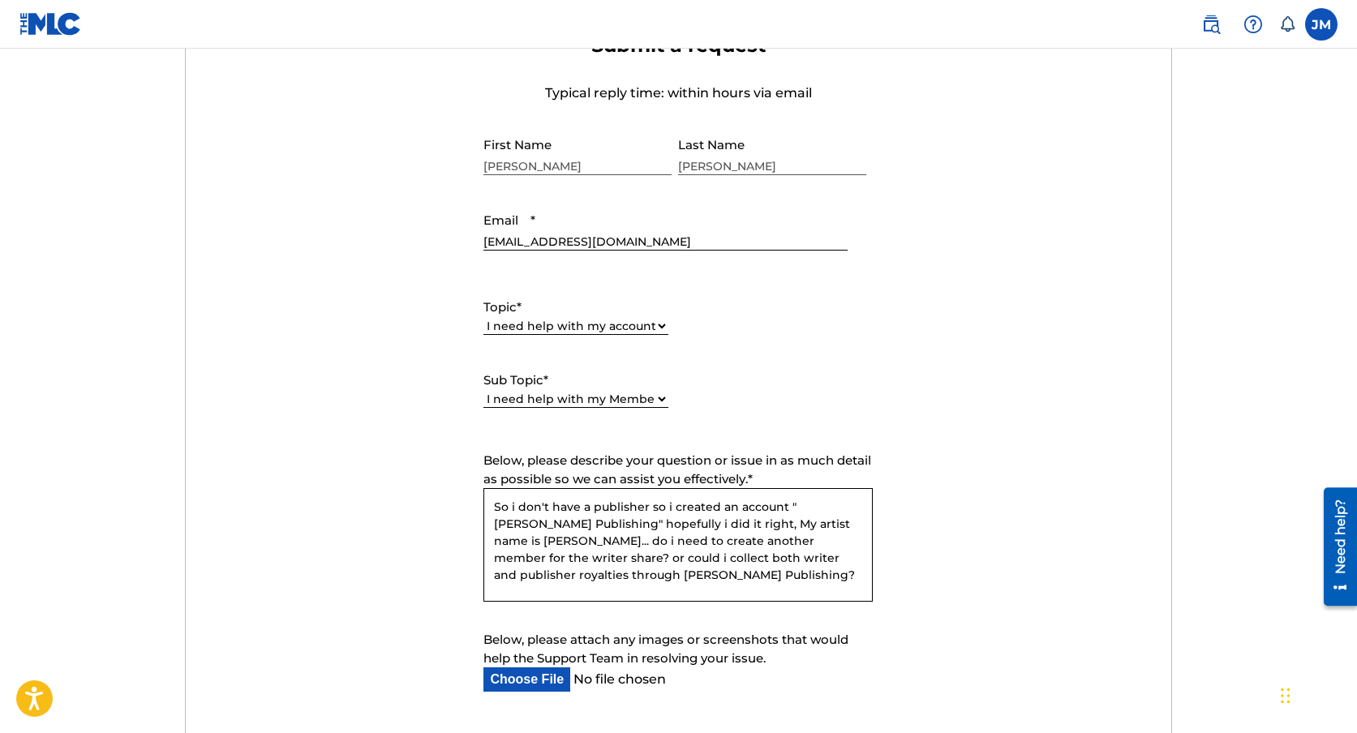
click at [547, 580] on textarea "So i don't have a publisher so i created an account "Jacob Montes Publishing" h…" at bounding box center [677, 545] width 389 height 114
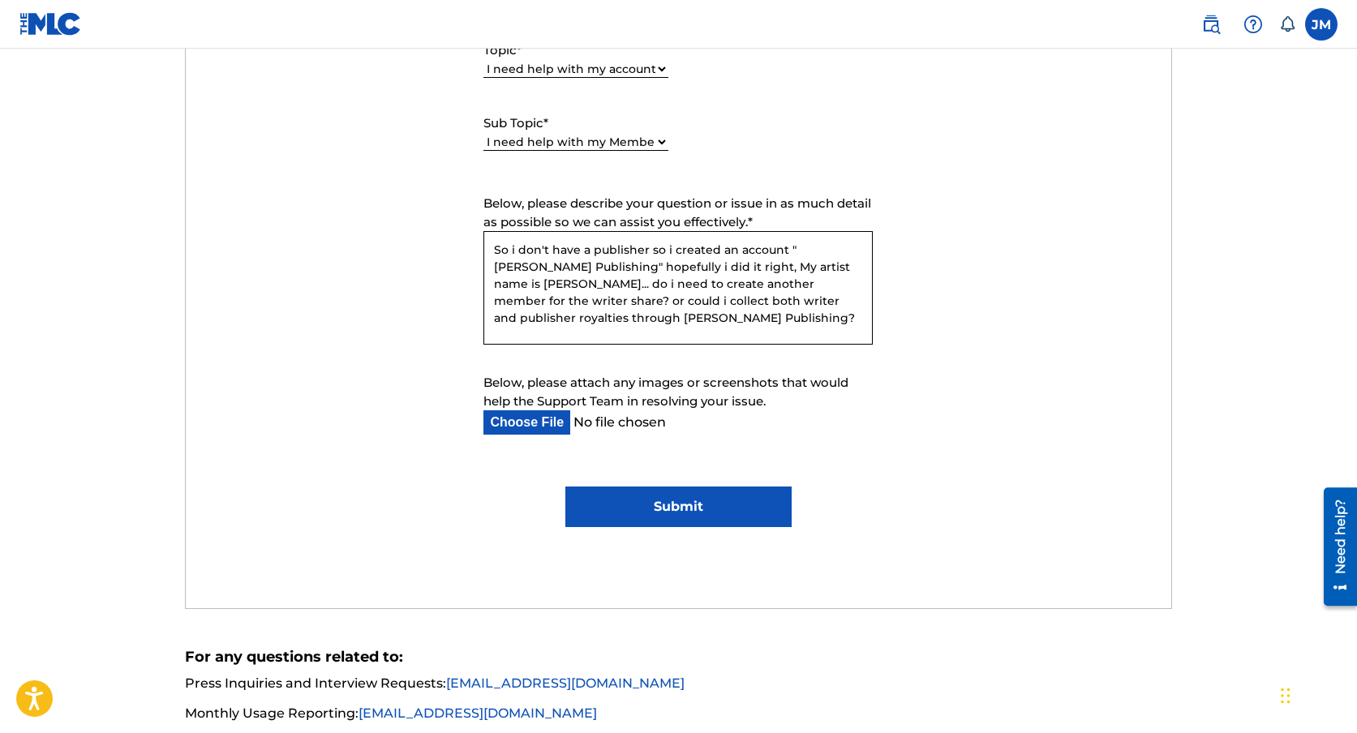
type textarea "So i don't have a publisher so i created an account "Jacob Montes Publishing" h…"
click at [668, 507] on input "Submit" at bounding box center [678, 507] width 226 height 41
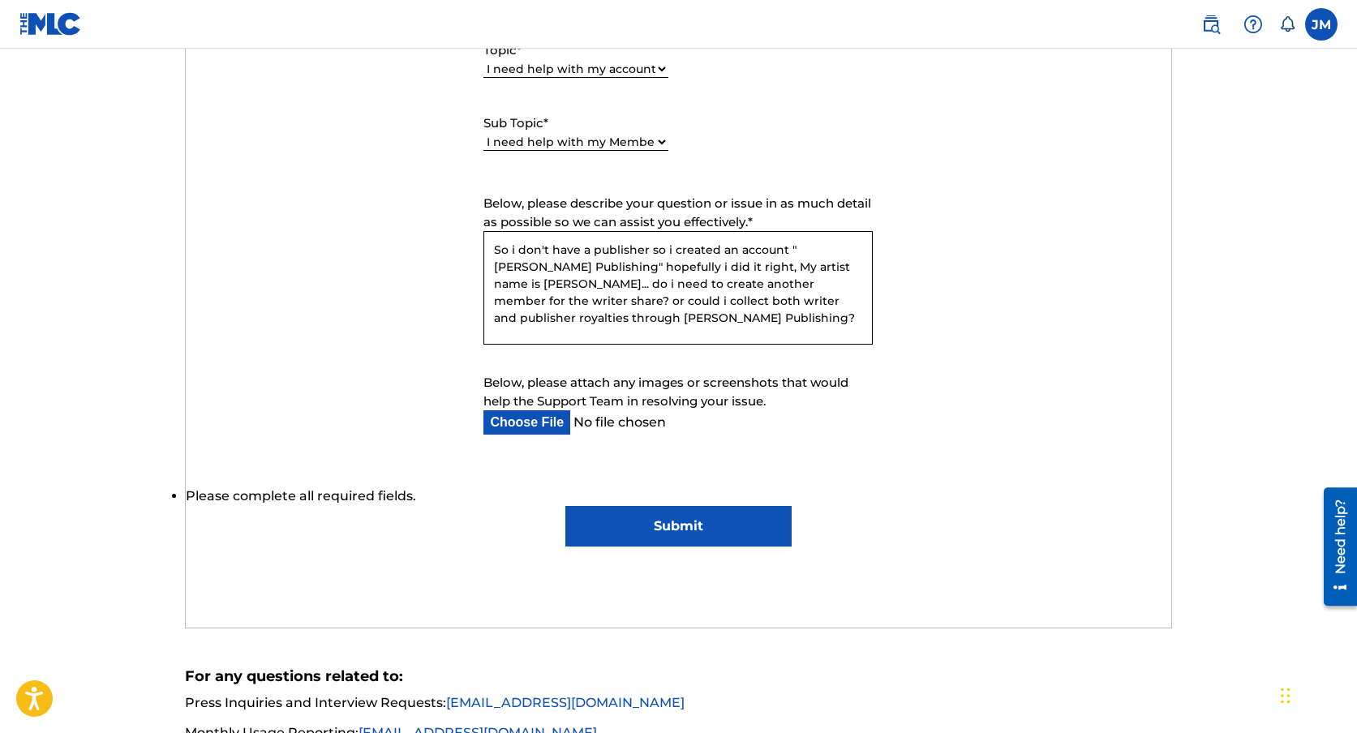
click at [682, 525] on input "Submit" at bounding box center [678, 526] width 226 height 41
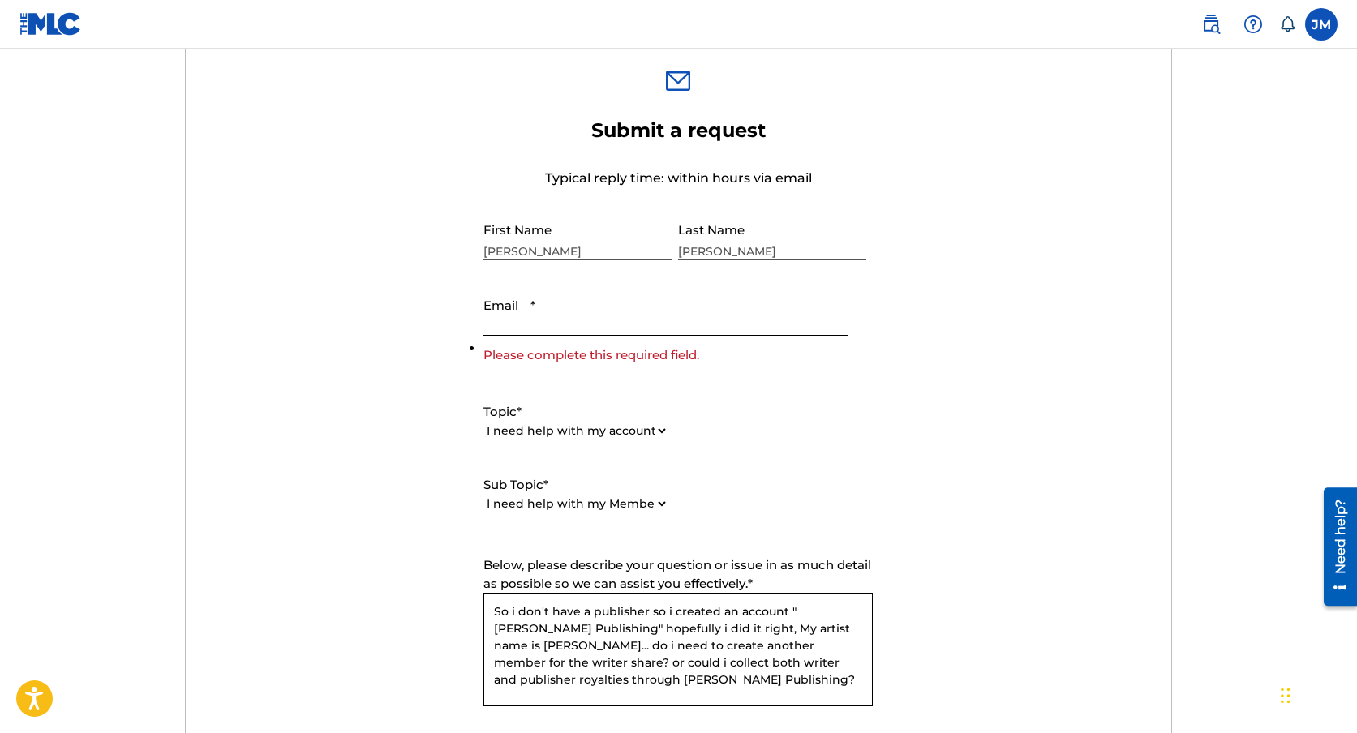
scroll to position [515, 0]
click at [685, 322] on input "Email *" at bounding box center [664, 313] width 363 height 46
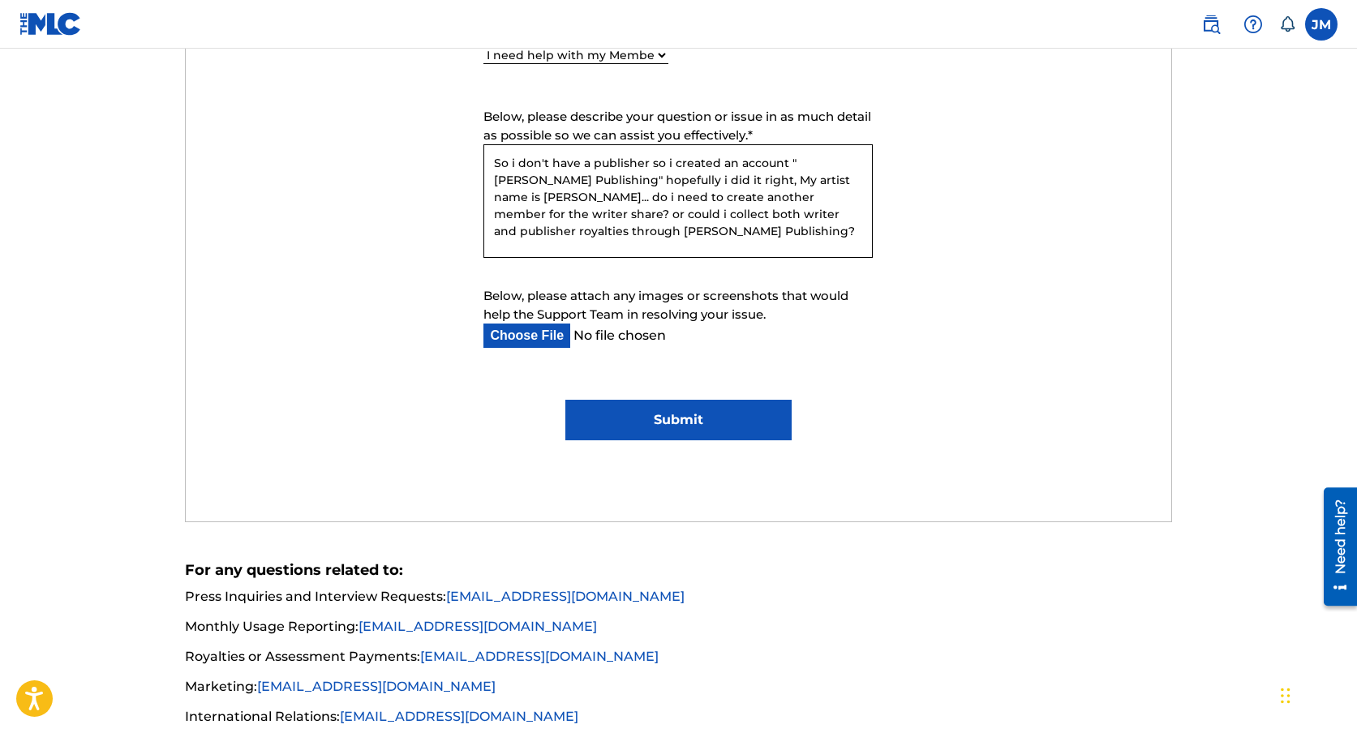
scroll to position [947, 0]
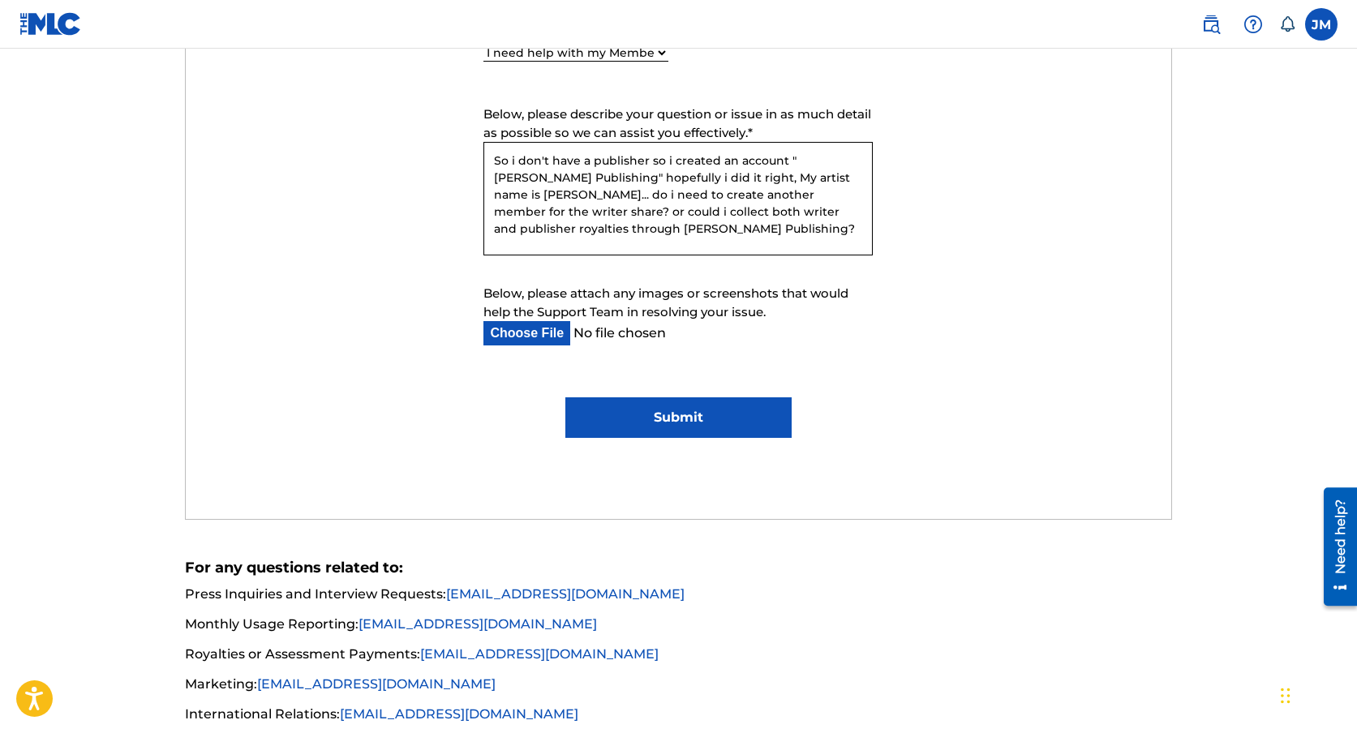
type input "[EMAIL_ADDRESS][DOMAIN_NAME]"
click at [708, 423] on input "Submit" at bounding box center [678, 417] width 226 height 41
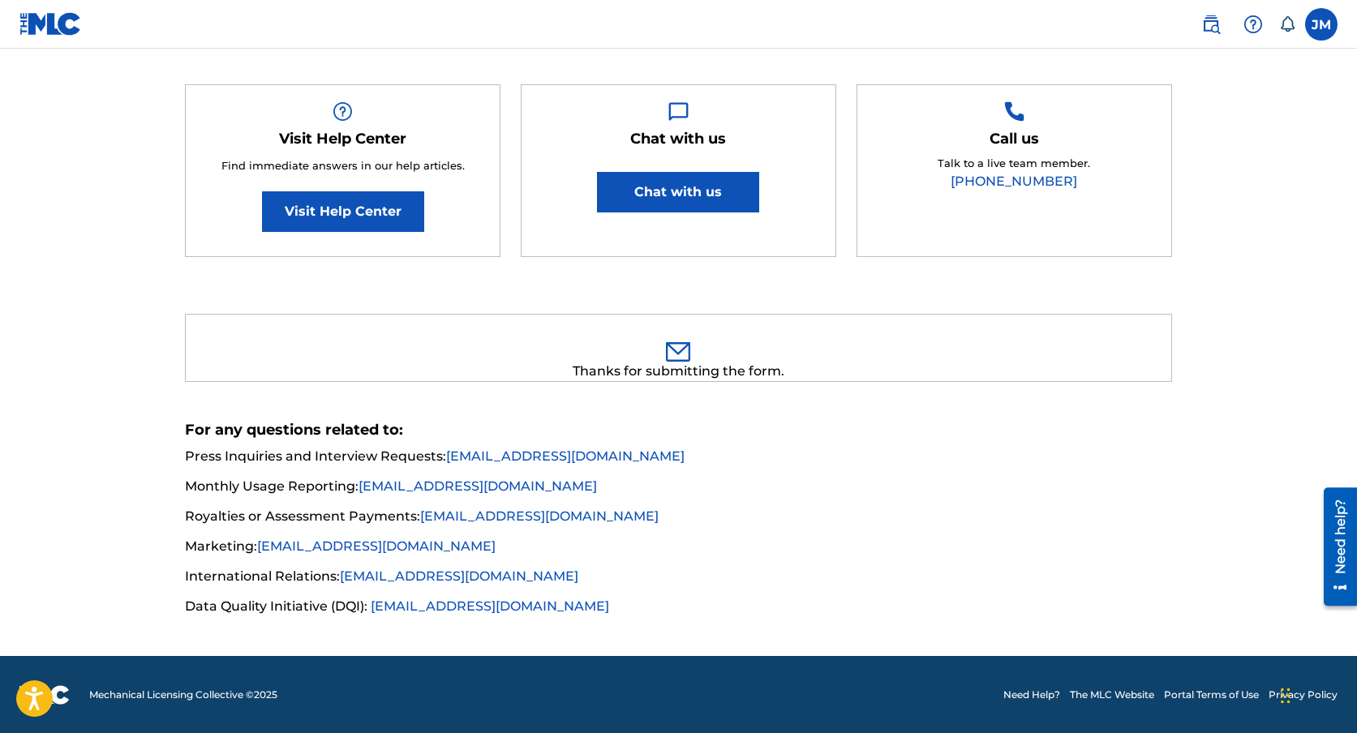
scroll to position [0, 0]
